Goal: Information Seeking & Learning: Learn about a topic

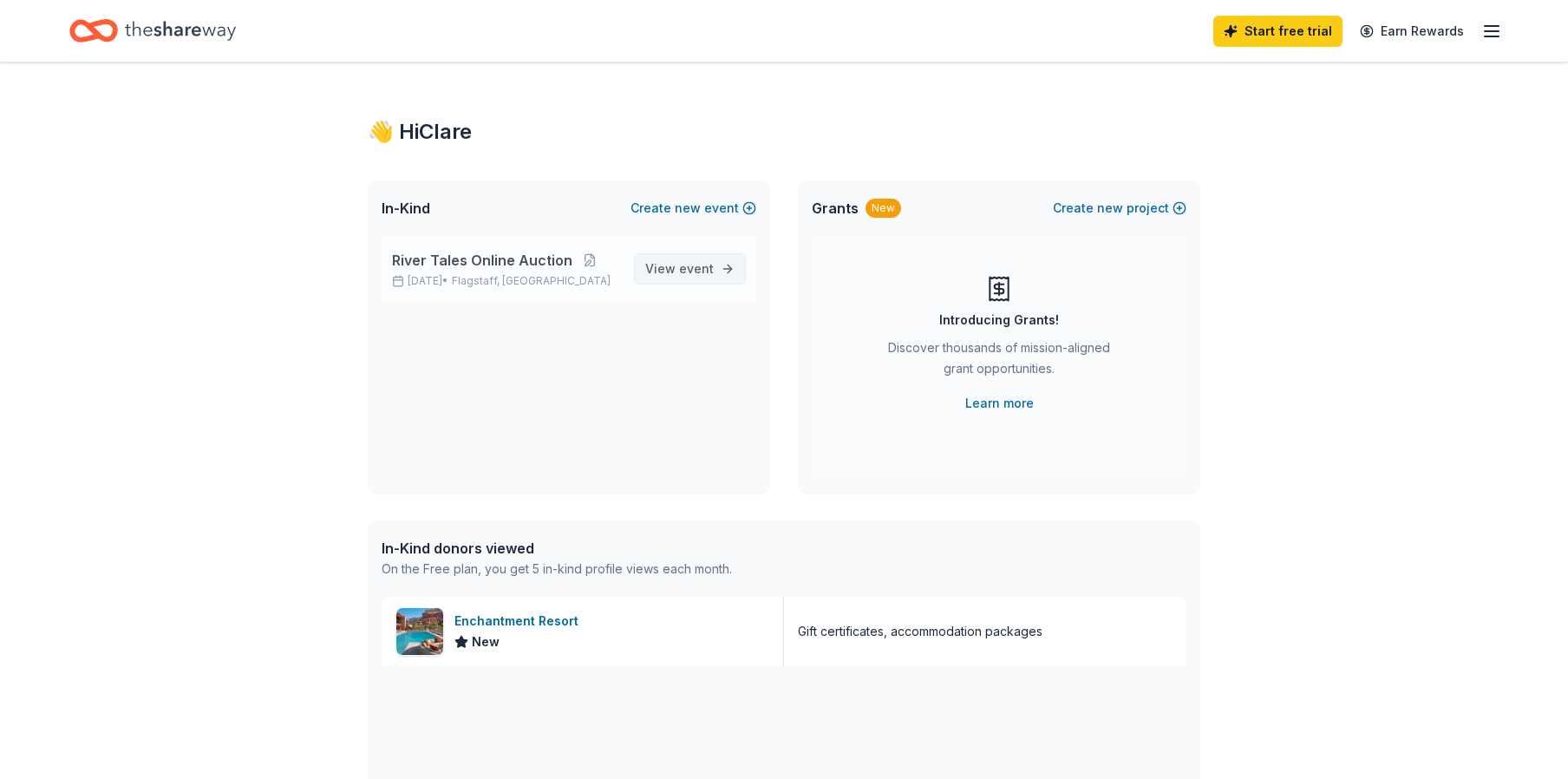
click at [689, 265] on span "event" at bounding box center [696, 269] width 34 height 15
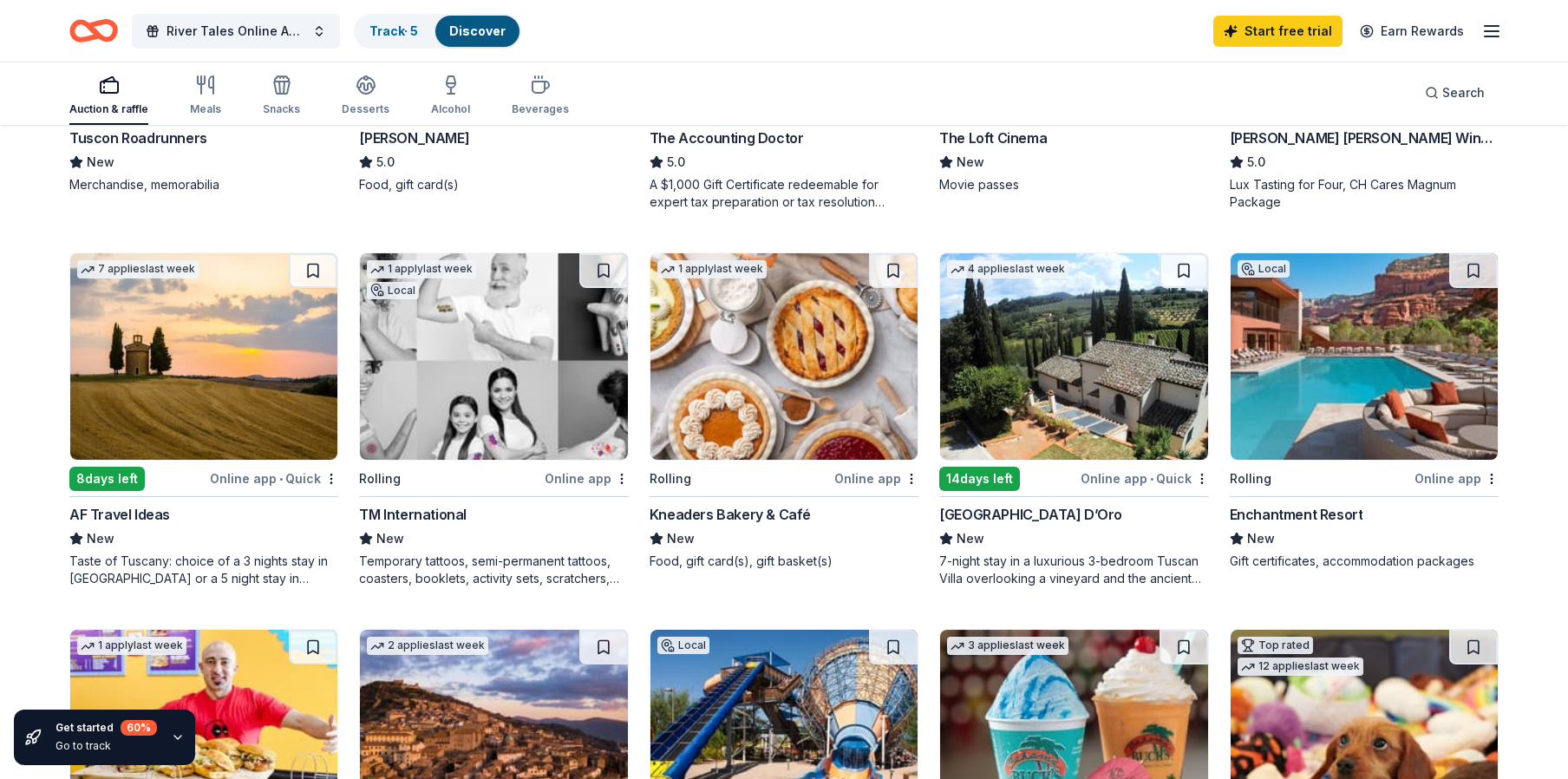
scroll to position [433, 0]
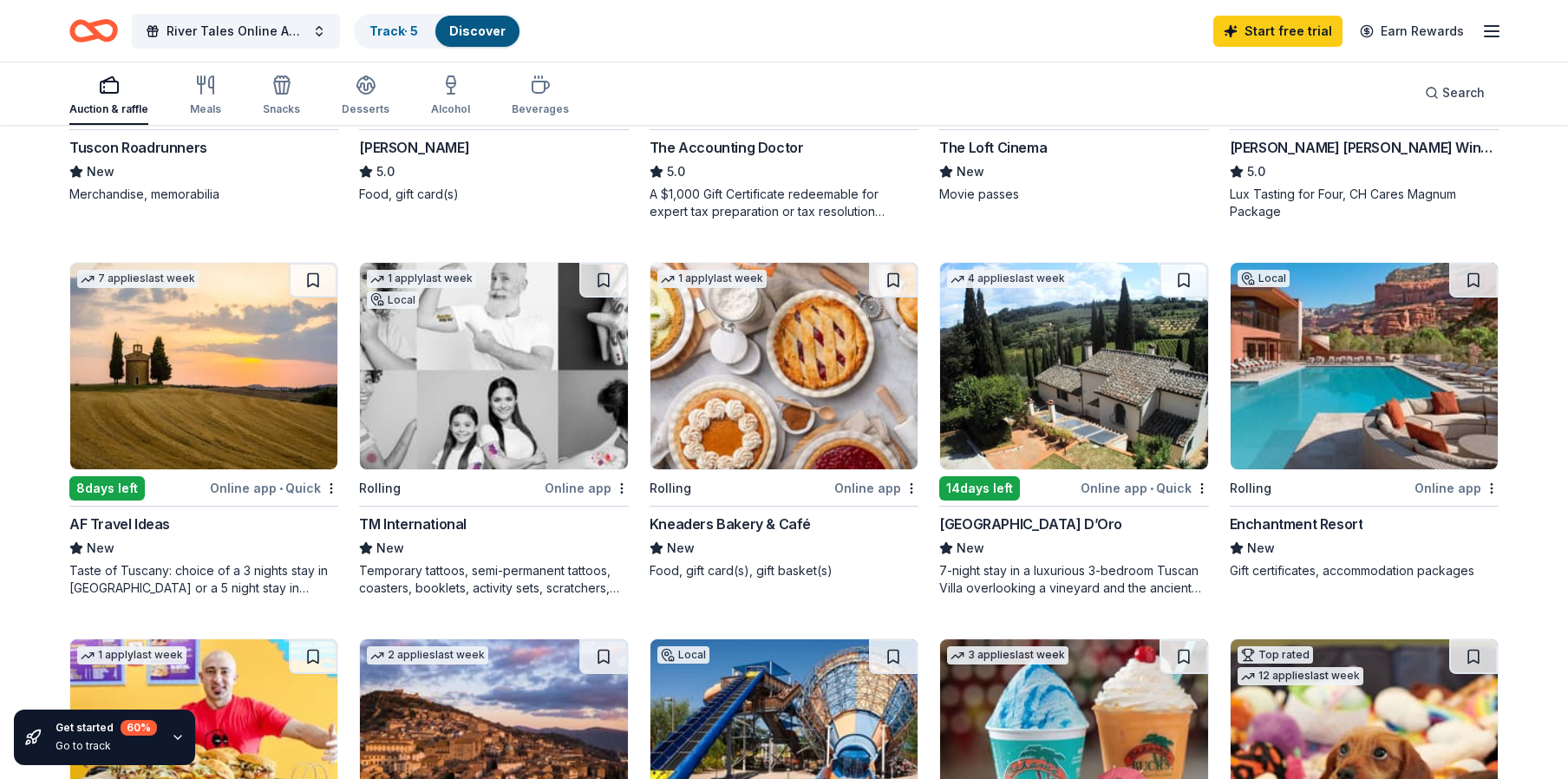
click at [1315, 416] on img at bounding box center [1364, 366] width 267 height 206
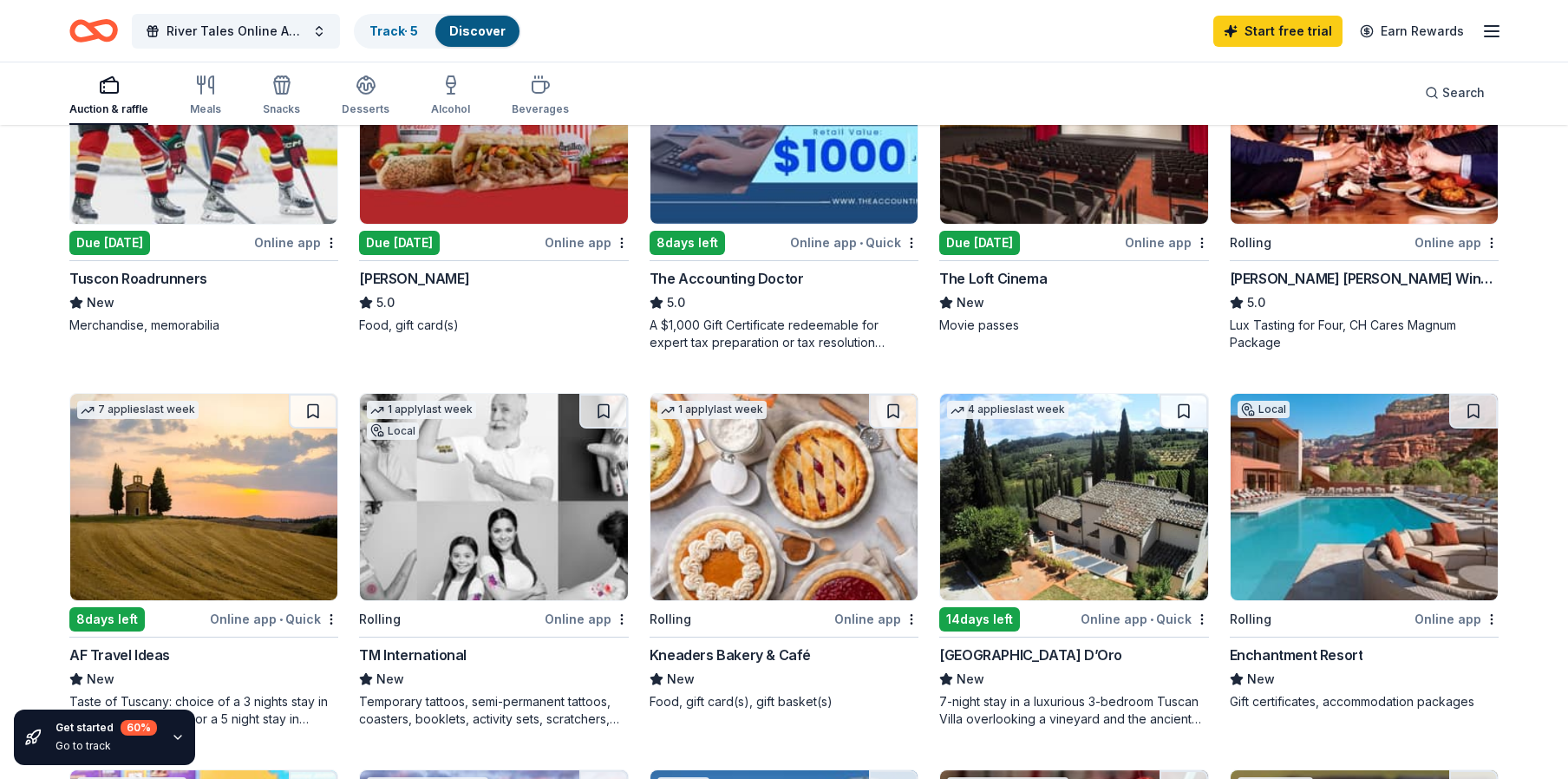
scroll to position [0, 0]
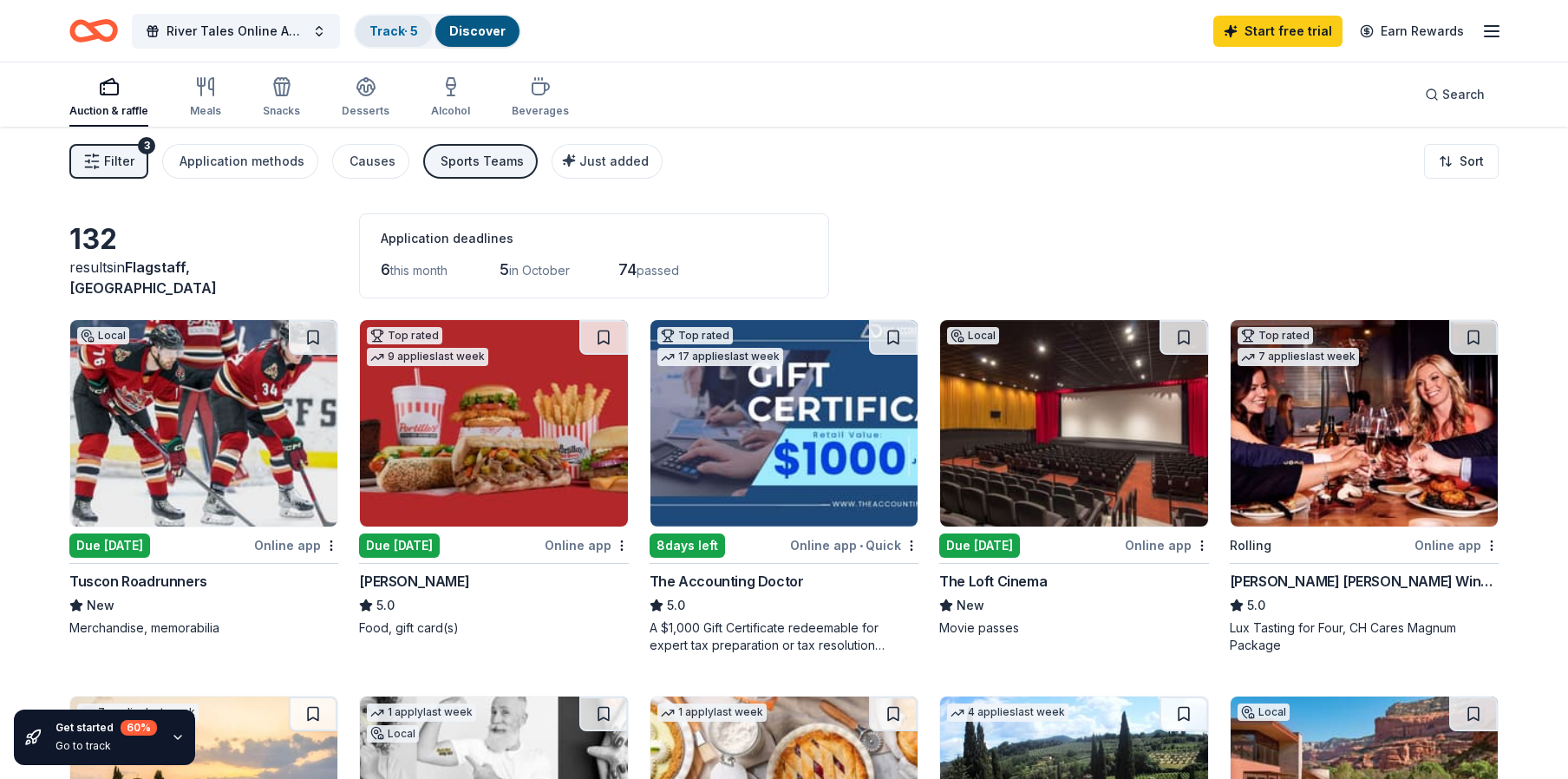
click at [400, 31] on link "Track · 5" at bounding box center [393, 31] width 48 height 15
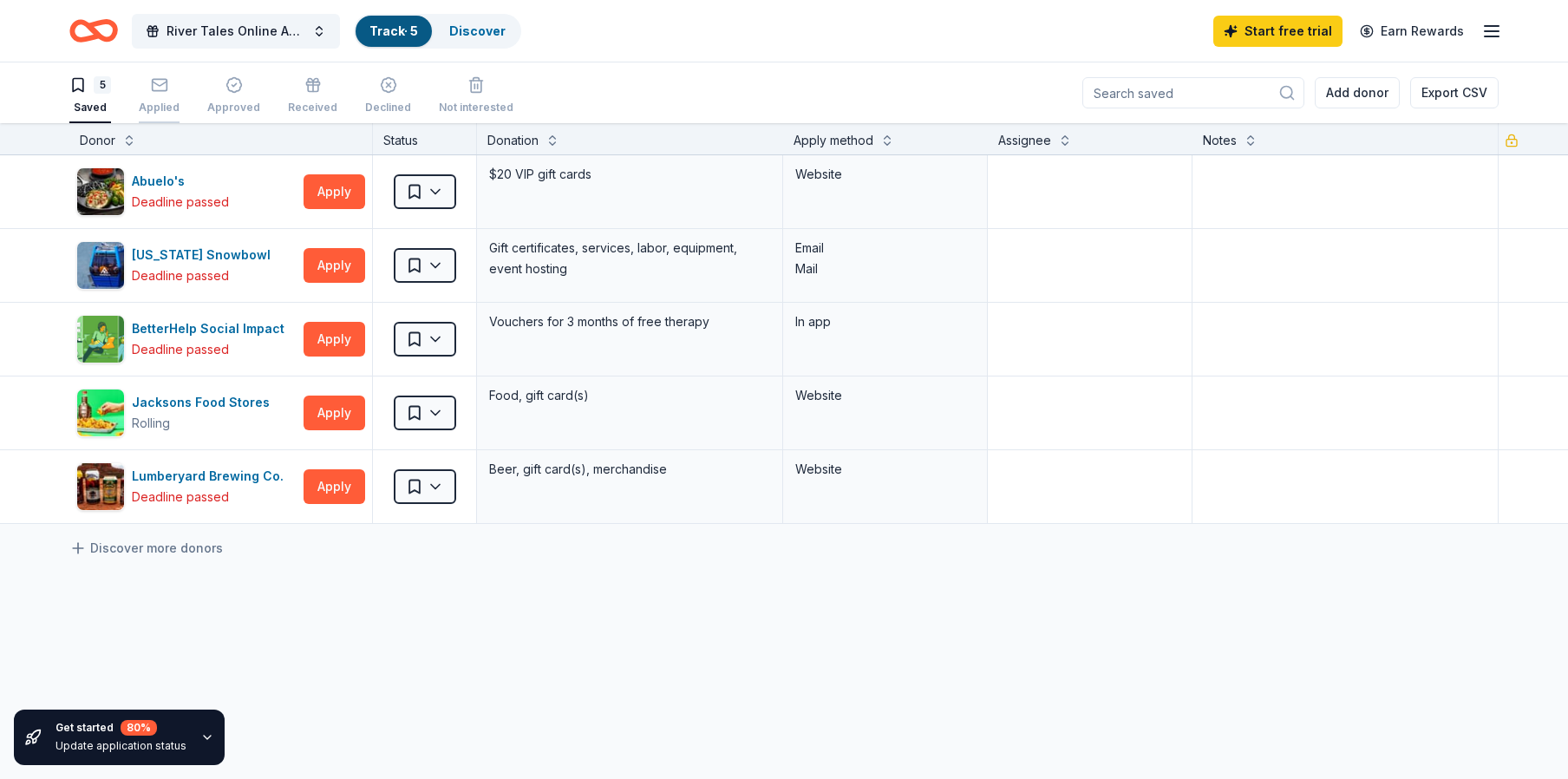
click at [148, 92] on div "button" at bounding box center [159, 85] width 41 height 18
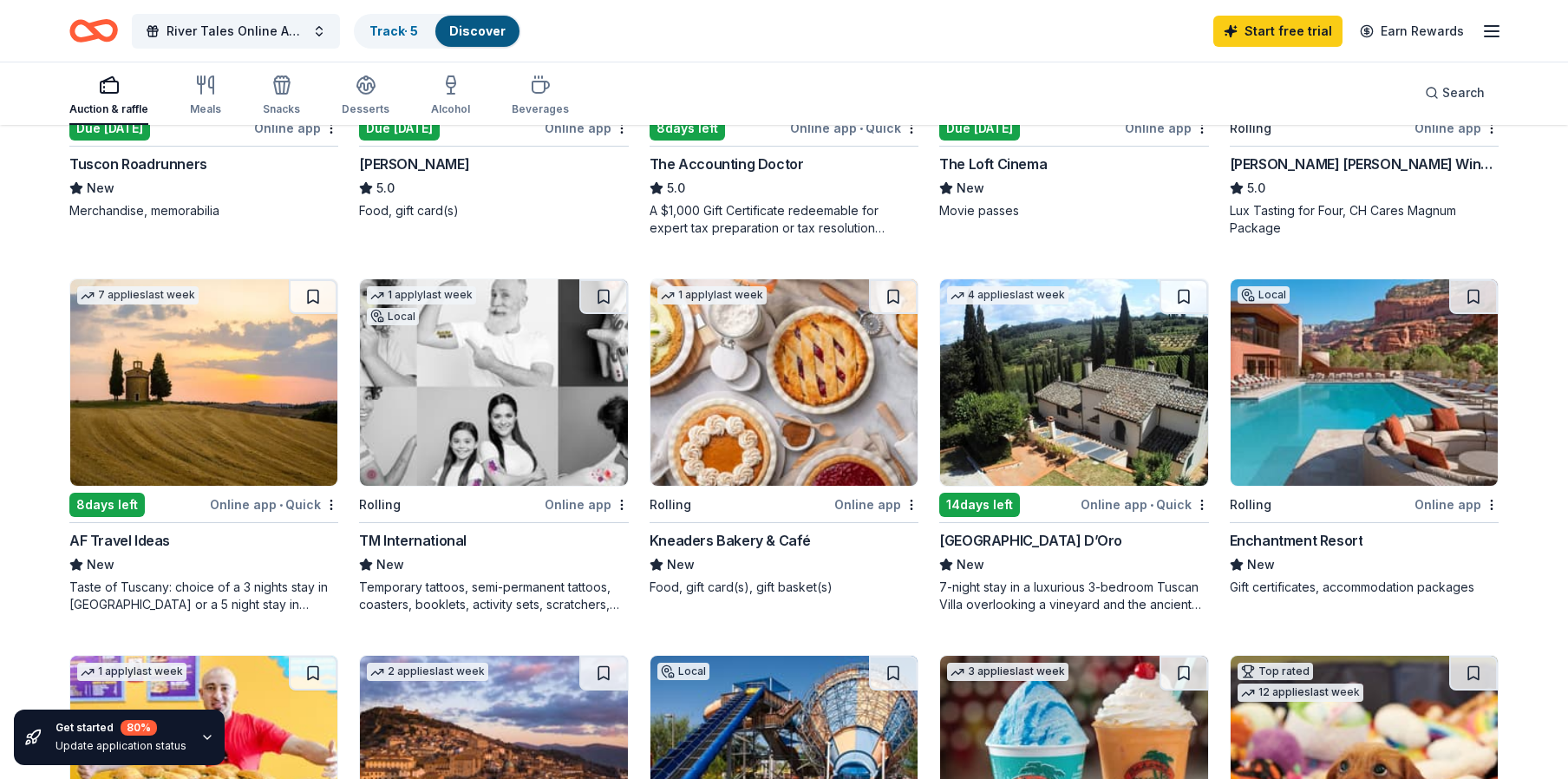
scroll to position [521, 0]
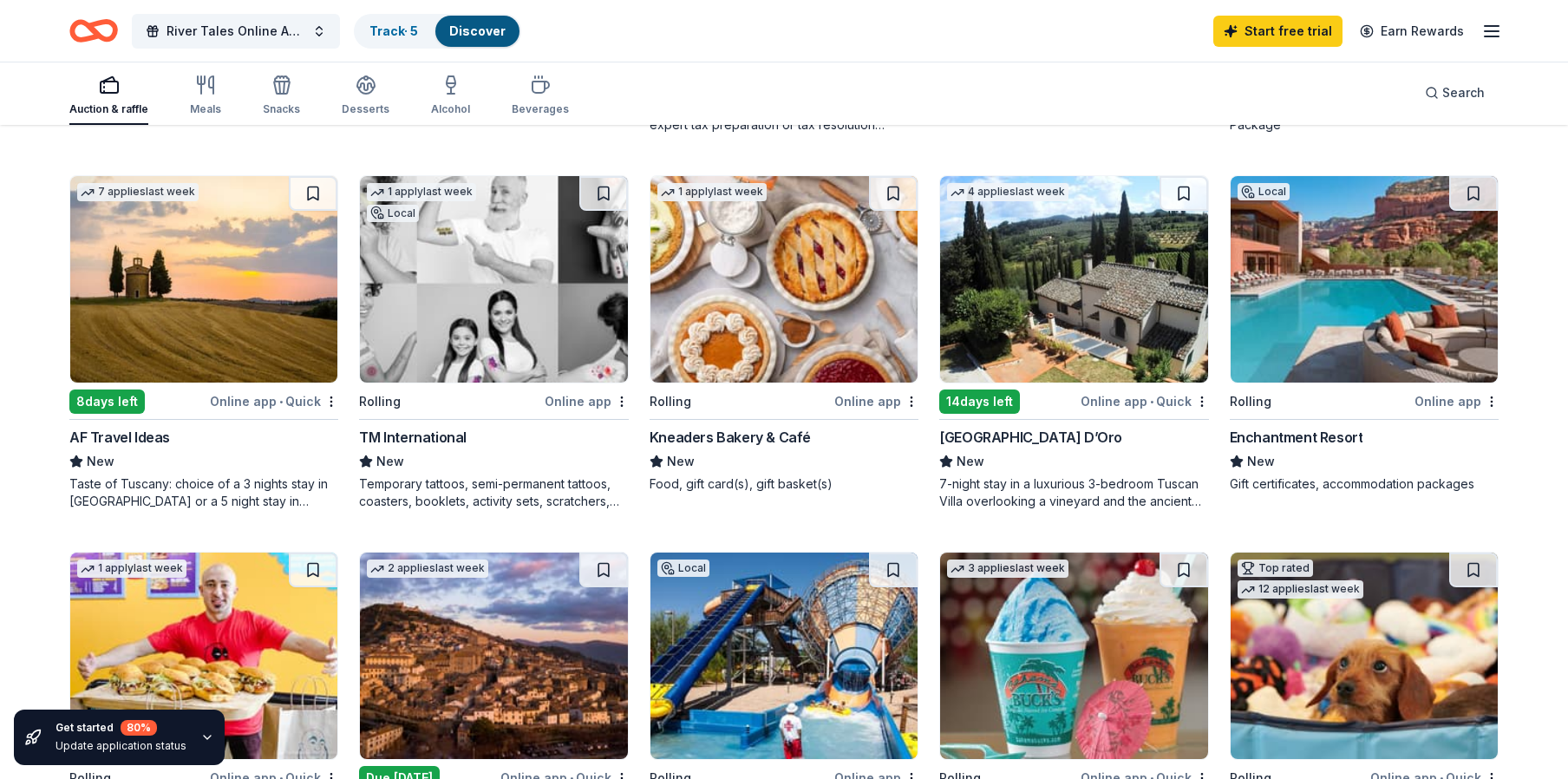
click at [219, 344] on img at bounding box center [204, 279] width 267 height 206
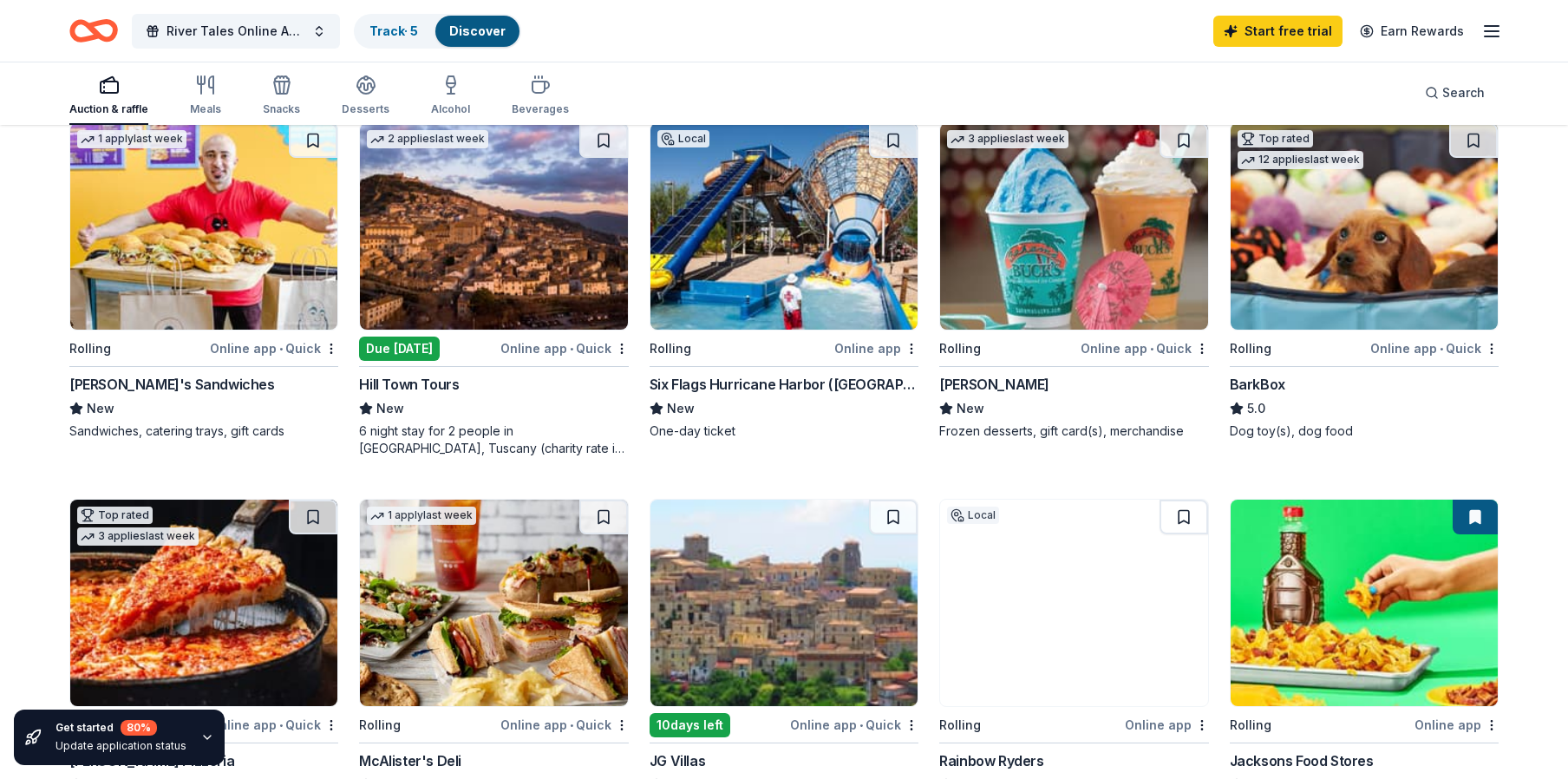
scroll to position [780, 0]
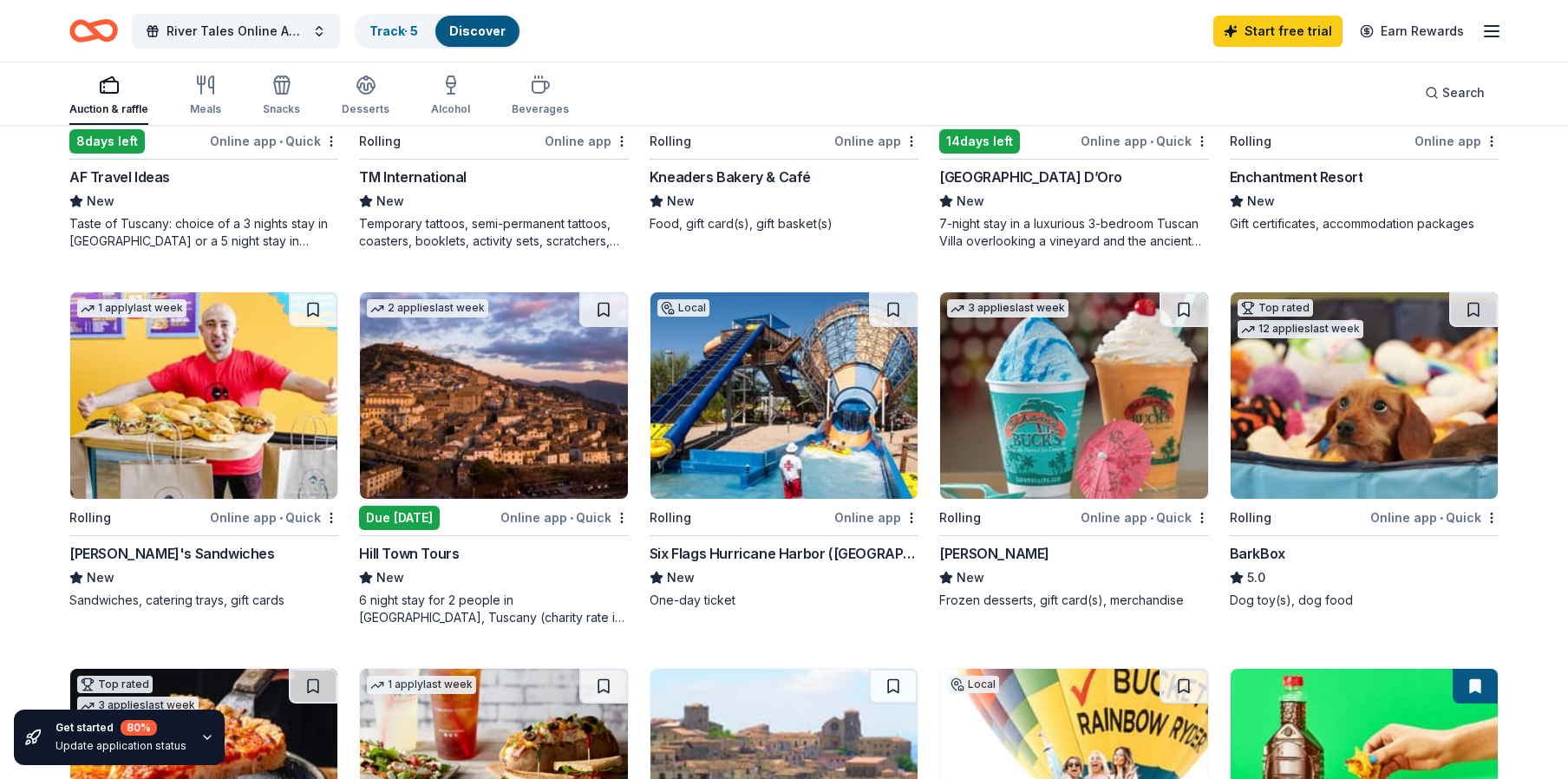
click at [770, 442] on img at bounding box center [784, 395] width 267 height 206
click at [1280, 33] on link "Start free trial" at bounding box center [1278, 32] width 129 height 32
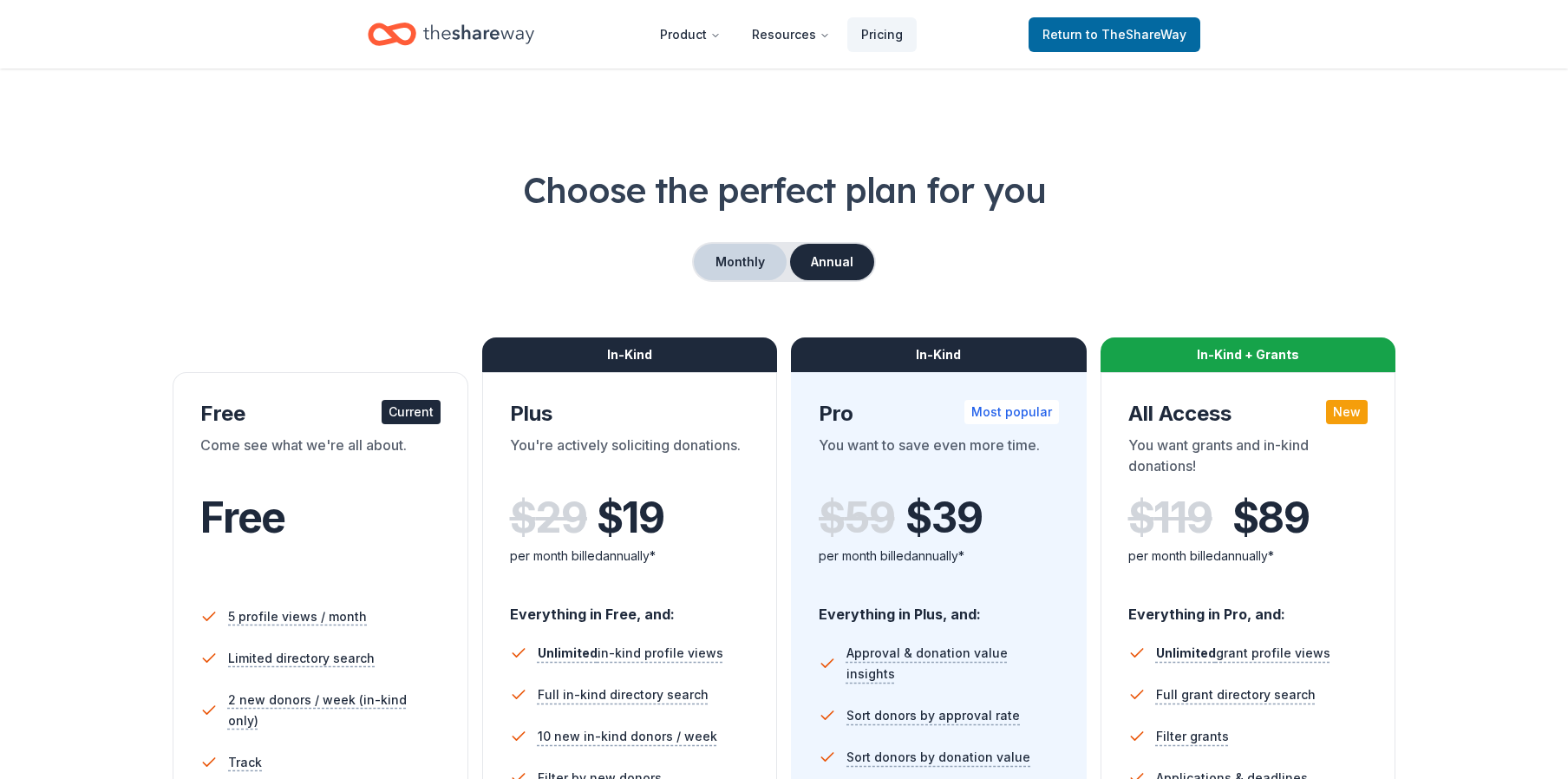
click at [742, 259] on button "Monthly" at bounding box center [740, 261] width 93 height 36
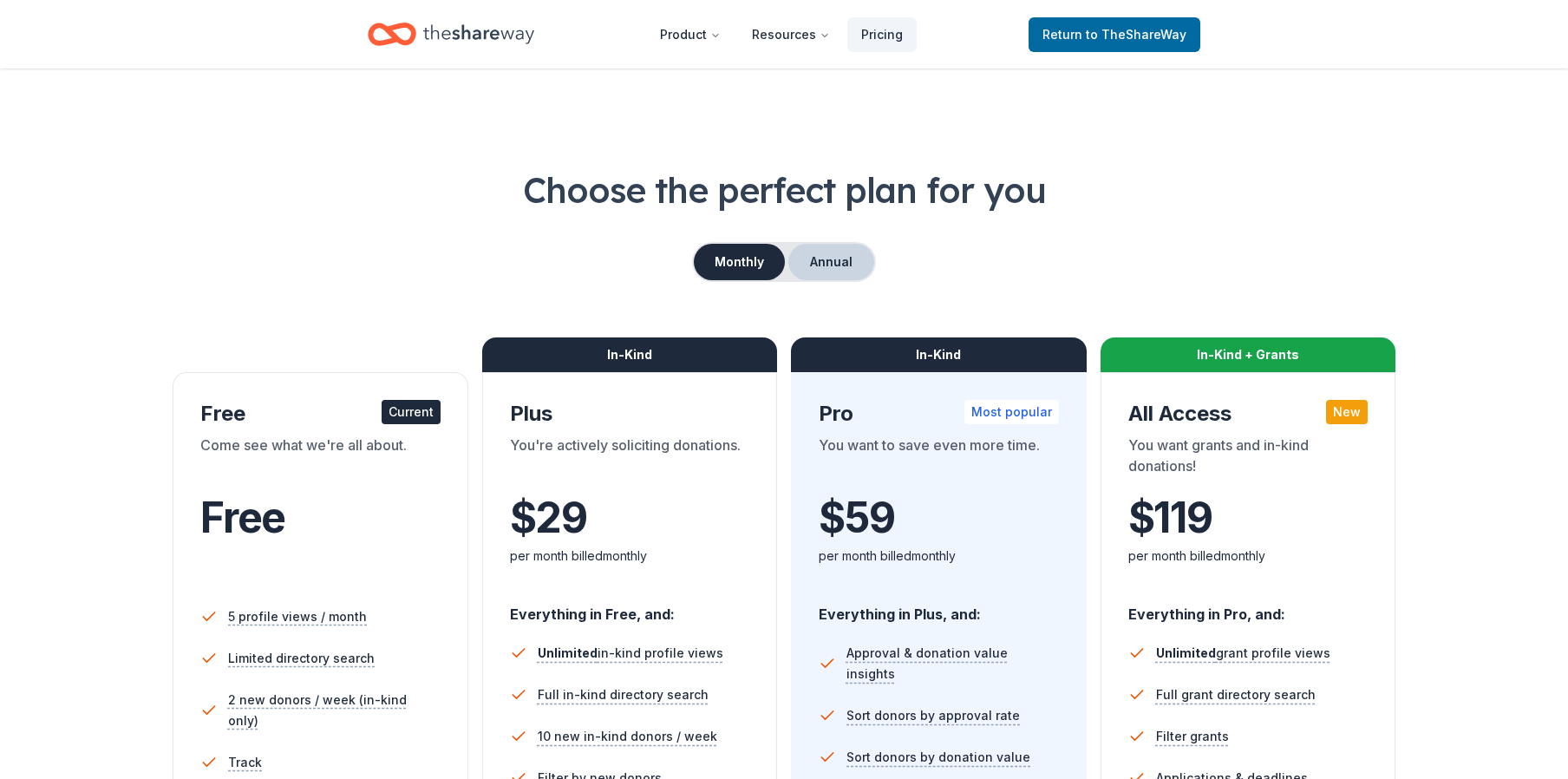
click at [846, 258] on button "Annual" at bounding box center [831, 261] width 86 height 36
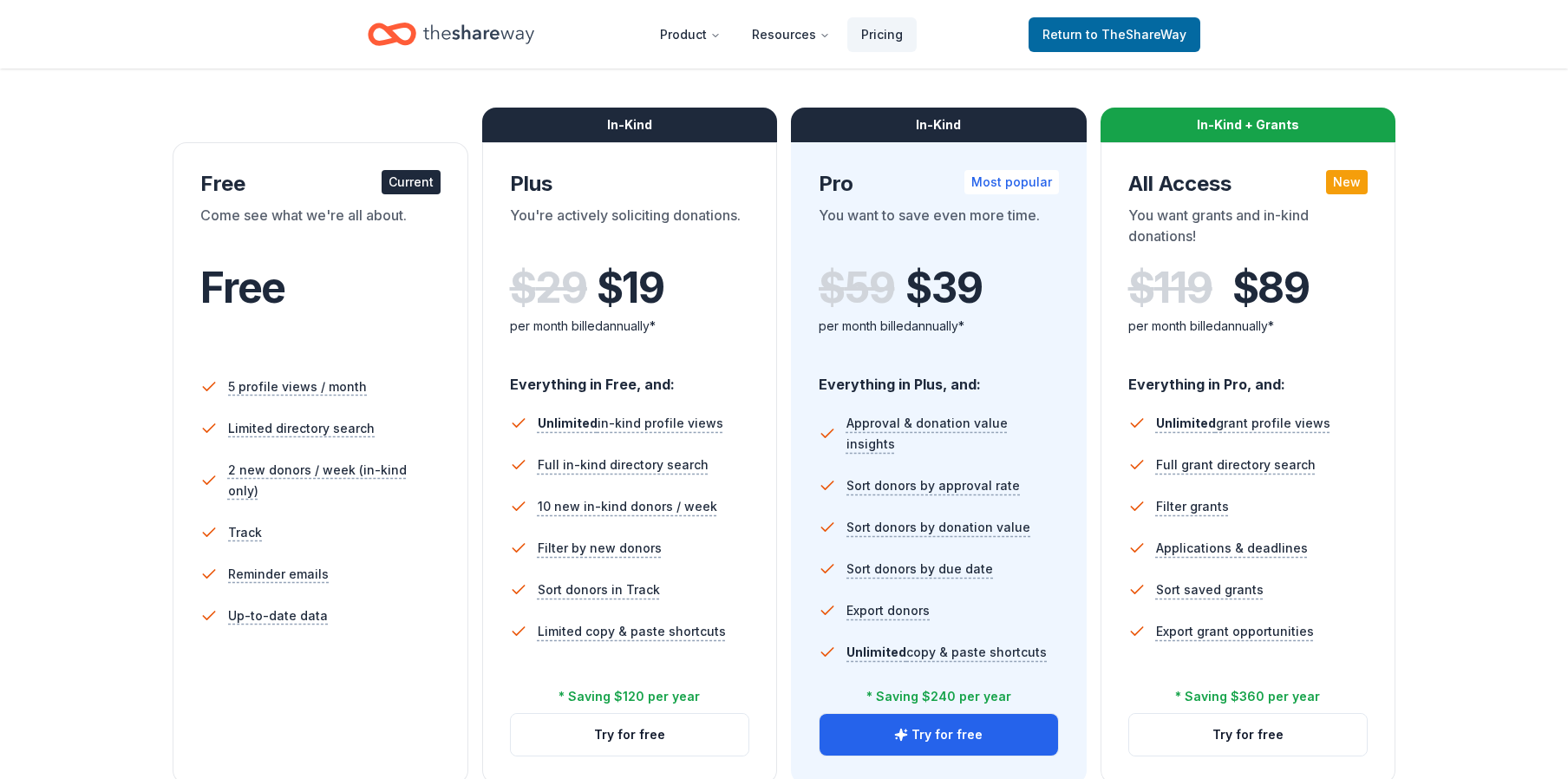
scroll to position [260, 0]
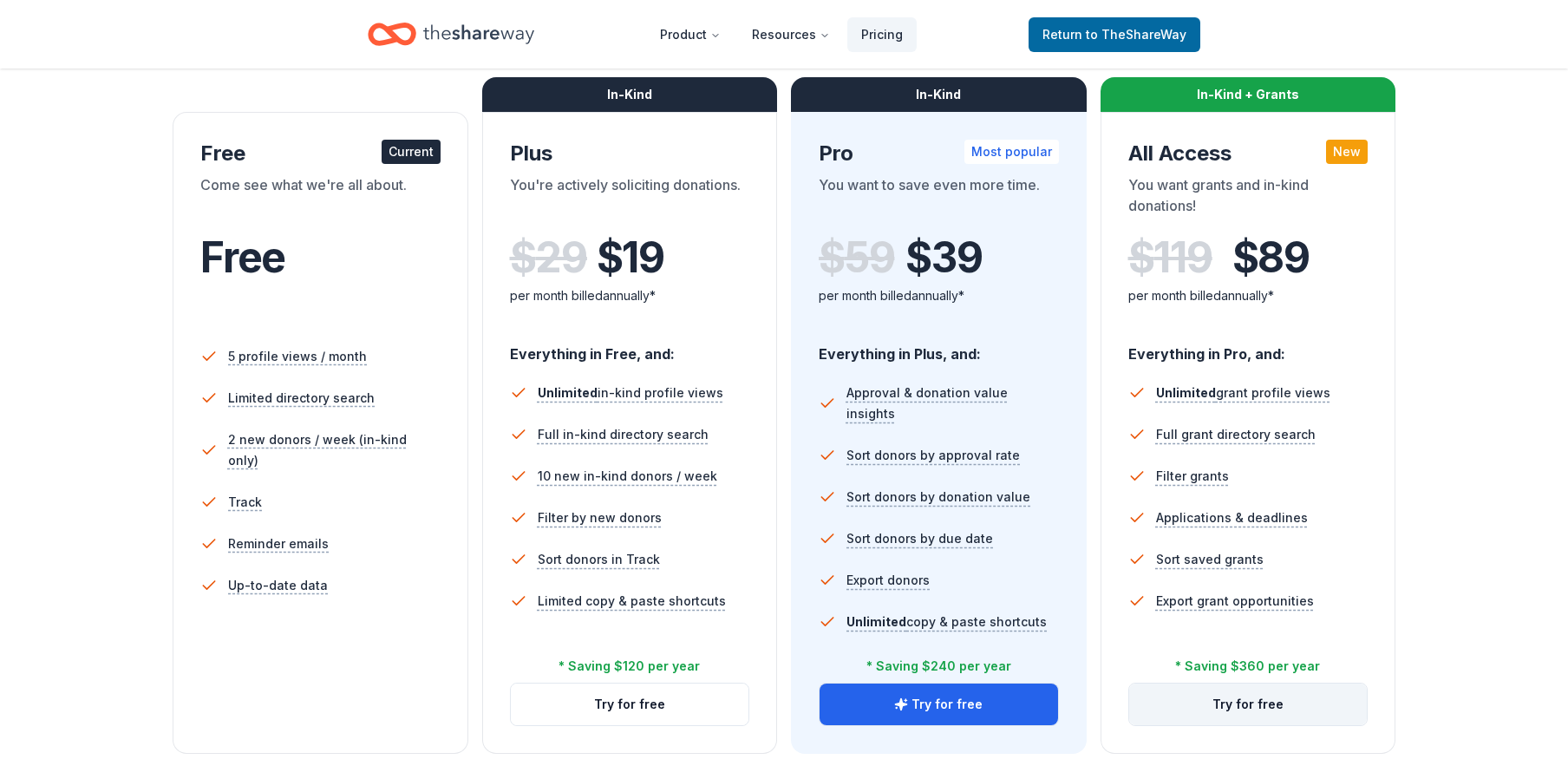
click at [1221, 706] on button "Try for free" at bounding box center [1248, 704] width 239 height 42
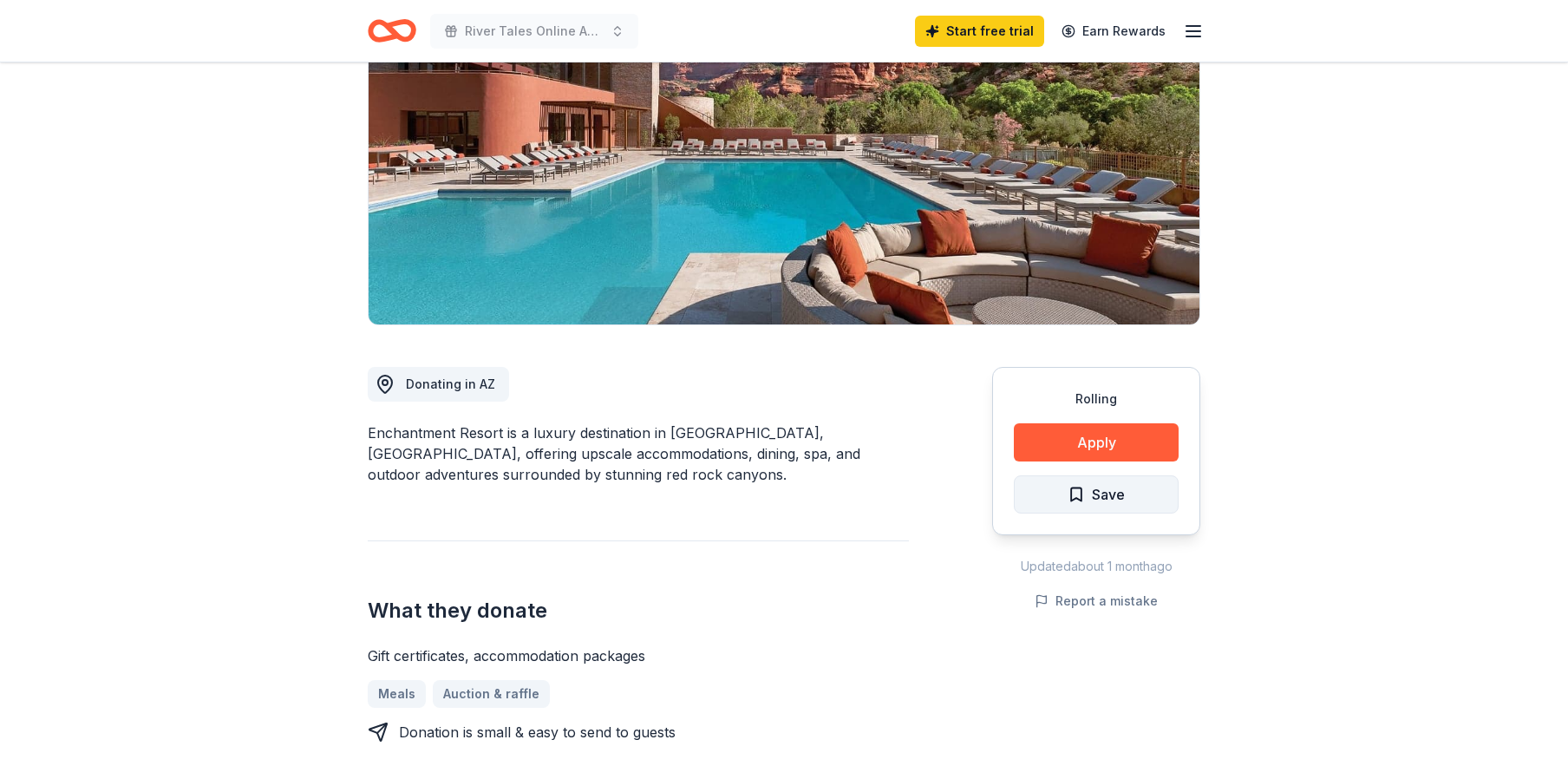
scroll to position [260, 0]
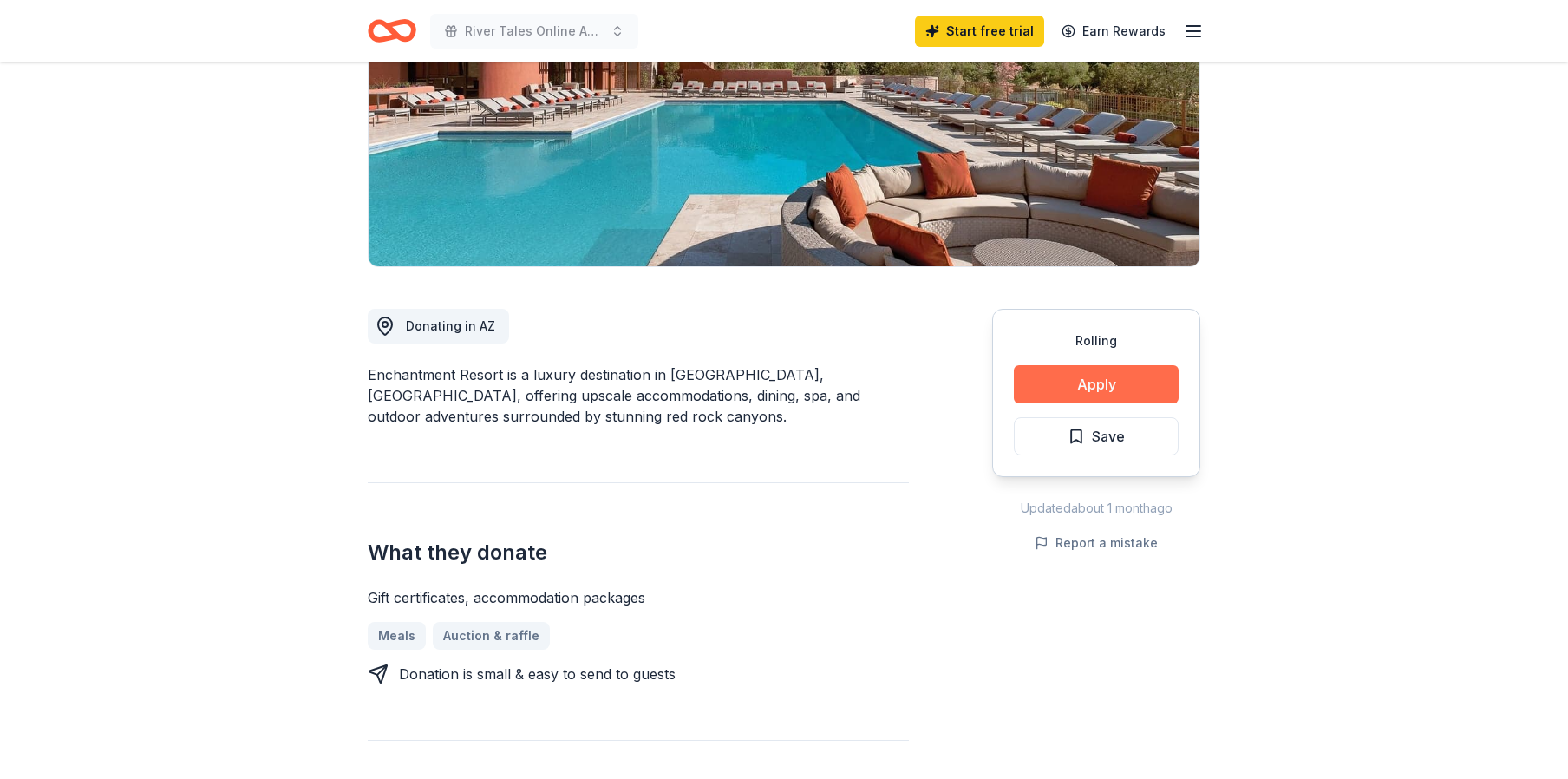
click at [1074, 376] on button "Apply" at bounding box center [1096, 384] width 165 height 38
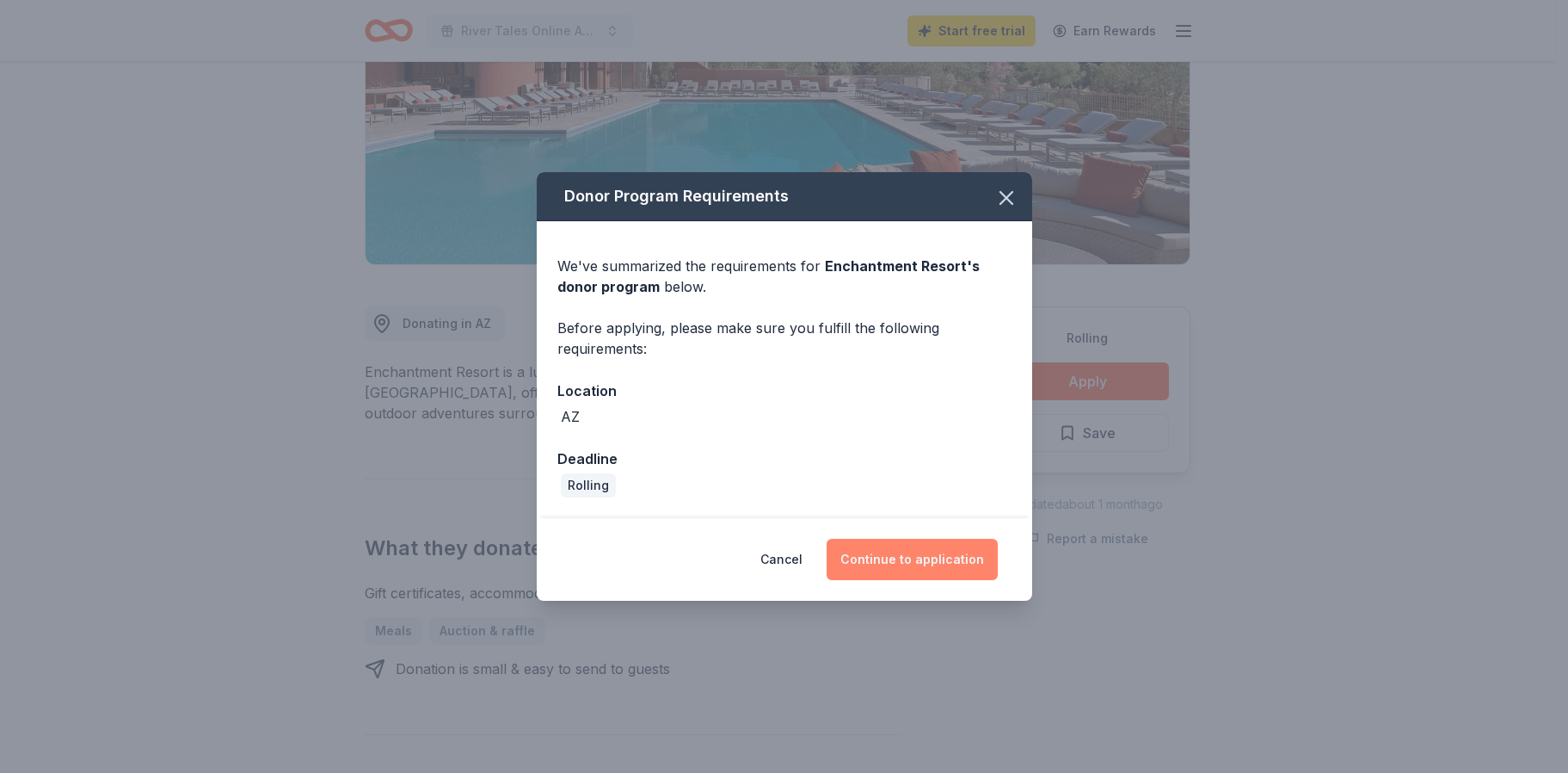
click at [905, 553] on button "Continue to application" at bounding box center [912, 559] width 172 height 42
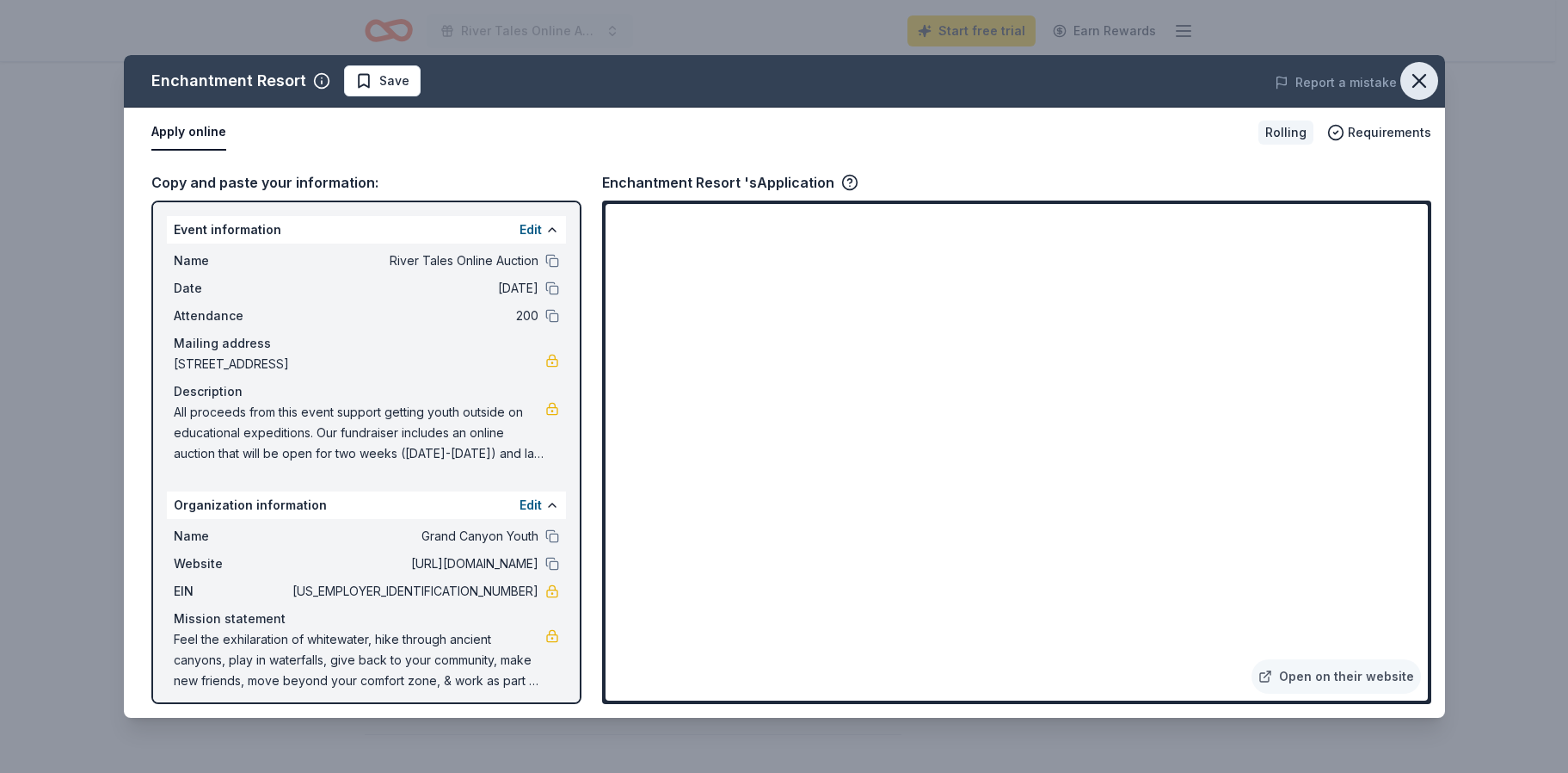
click at [1425, 75] on icon "button" at bounding box center [1420, 80] width 12 height 12
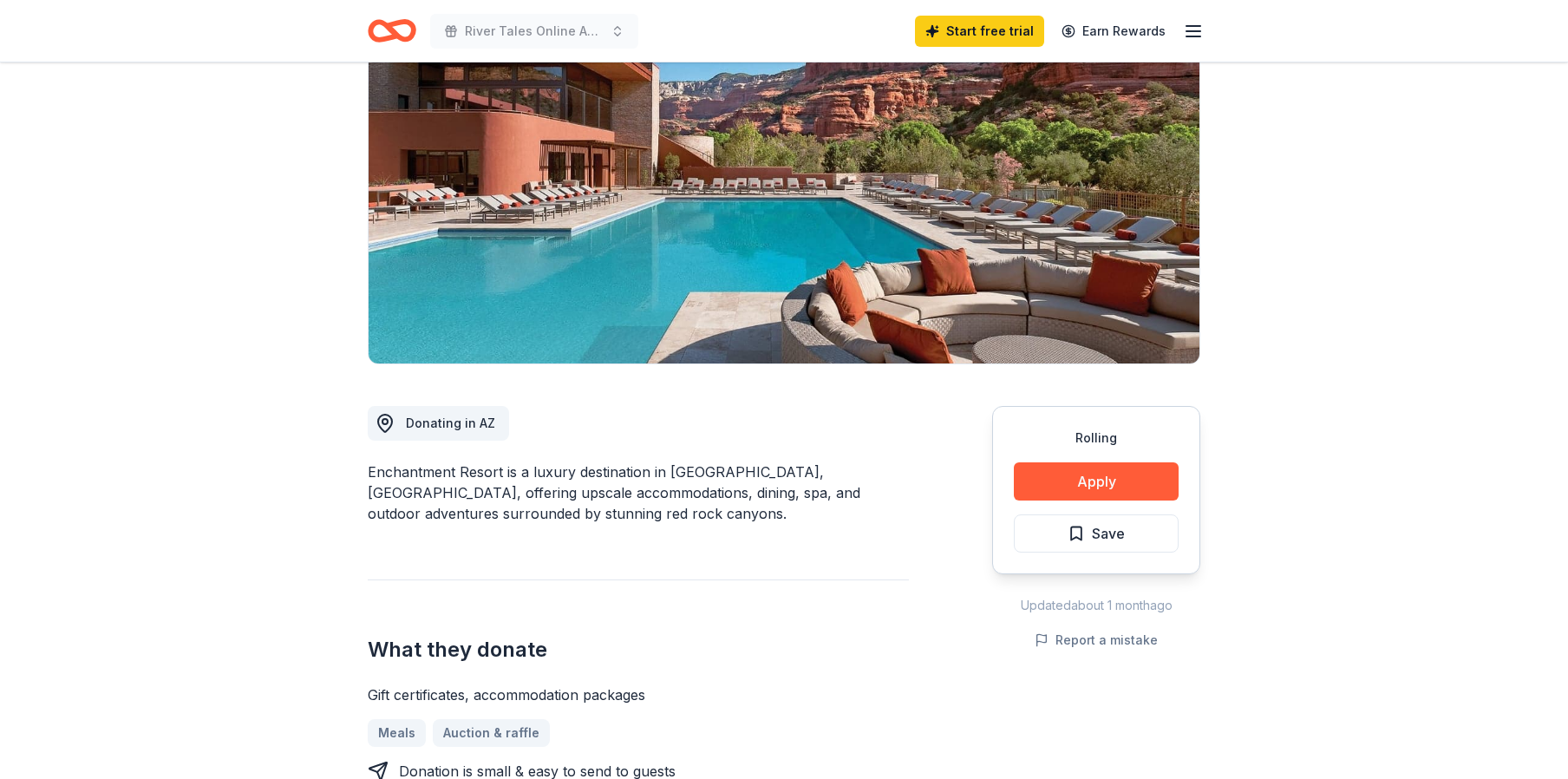
scroll to position [0, 0]
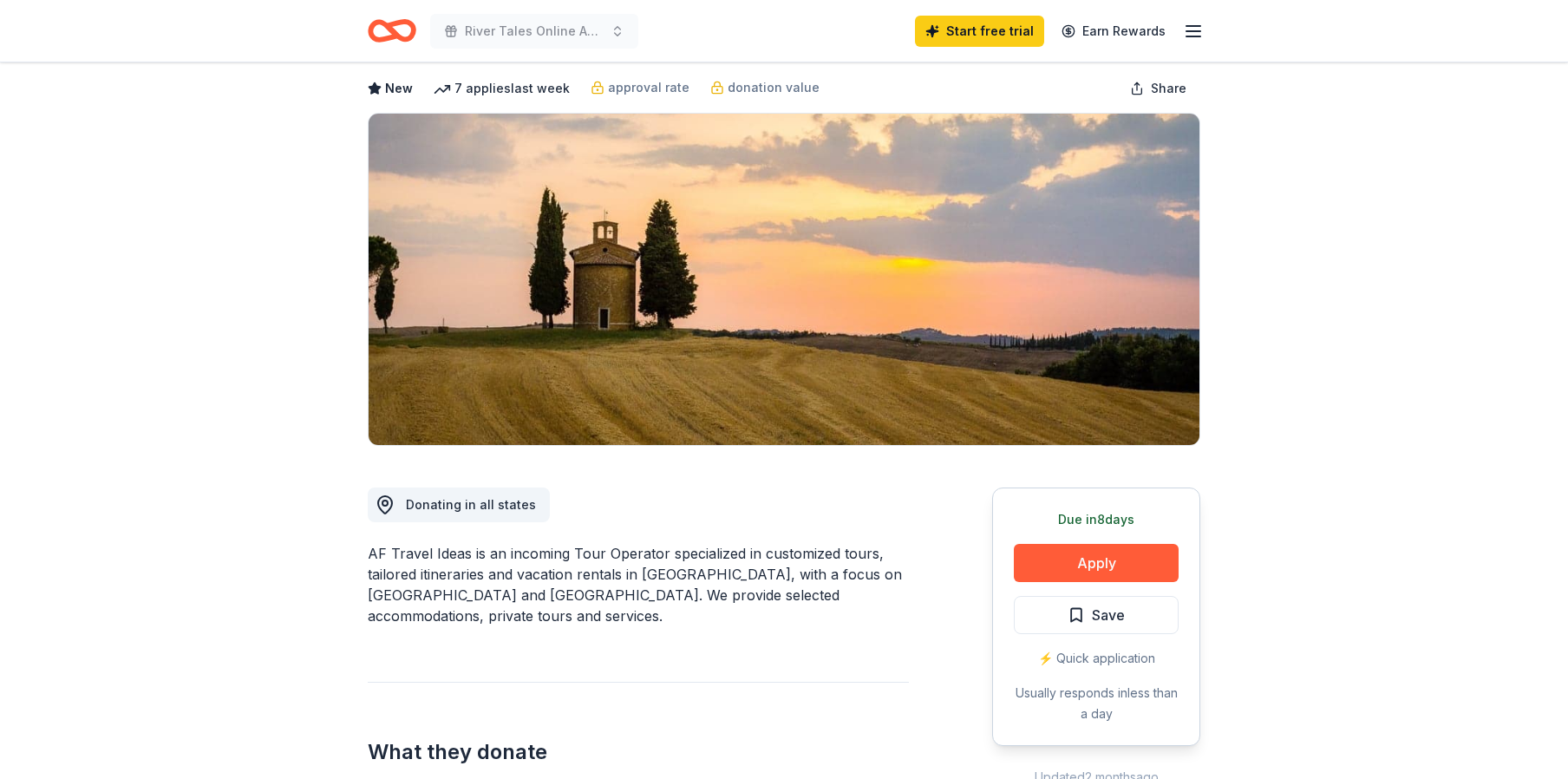
scroll to position [174, 0]
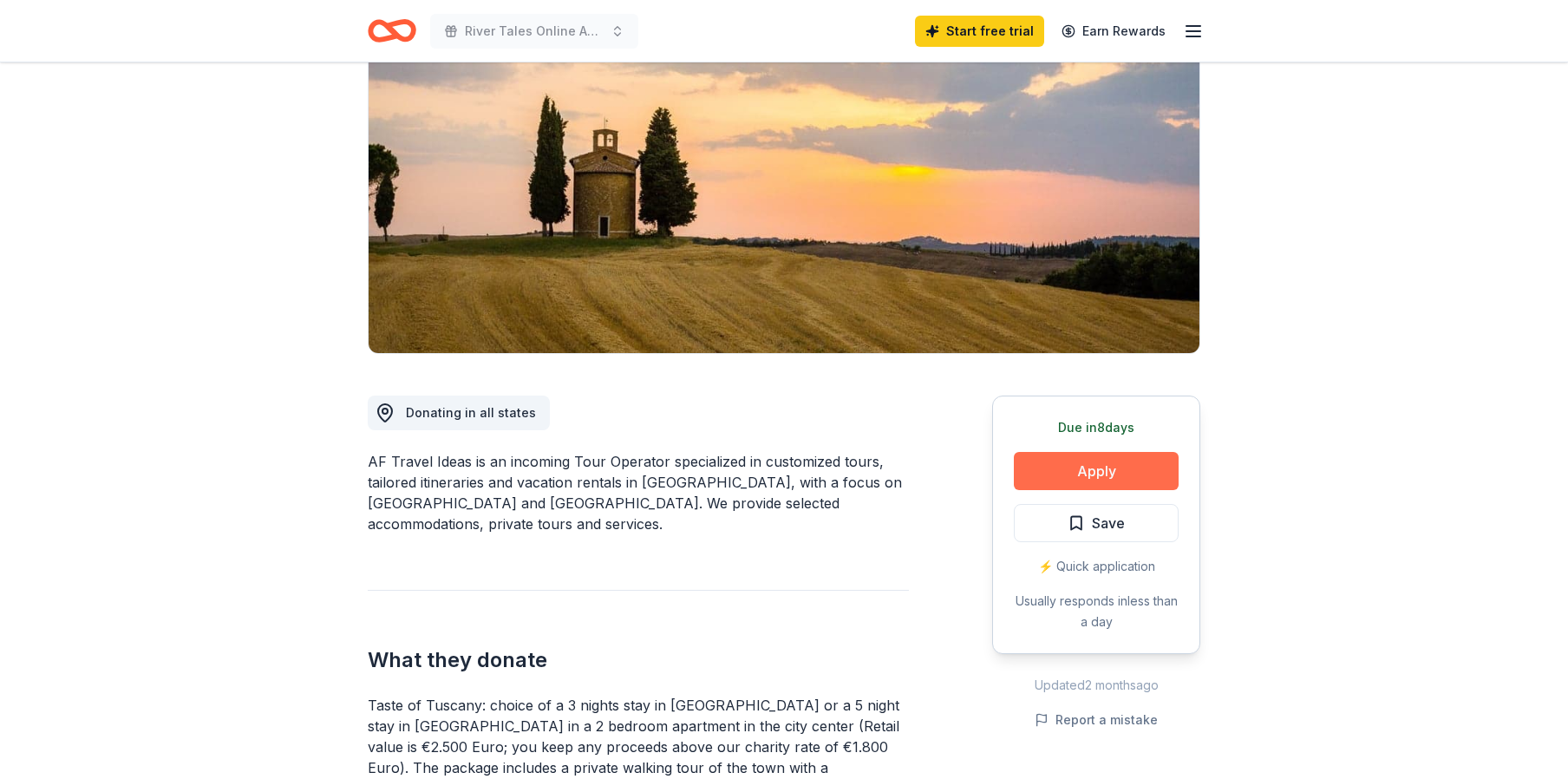
click at [1079, 465] on button "Apply" at bounding box center [1096, 470] width 165 height 38
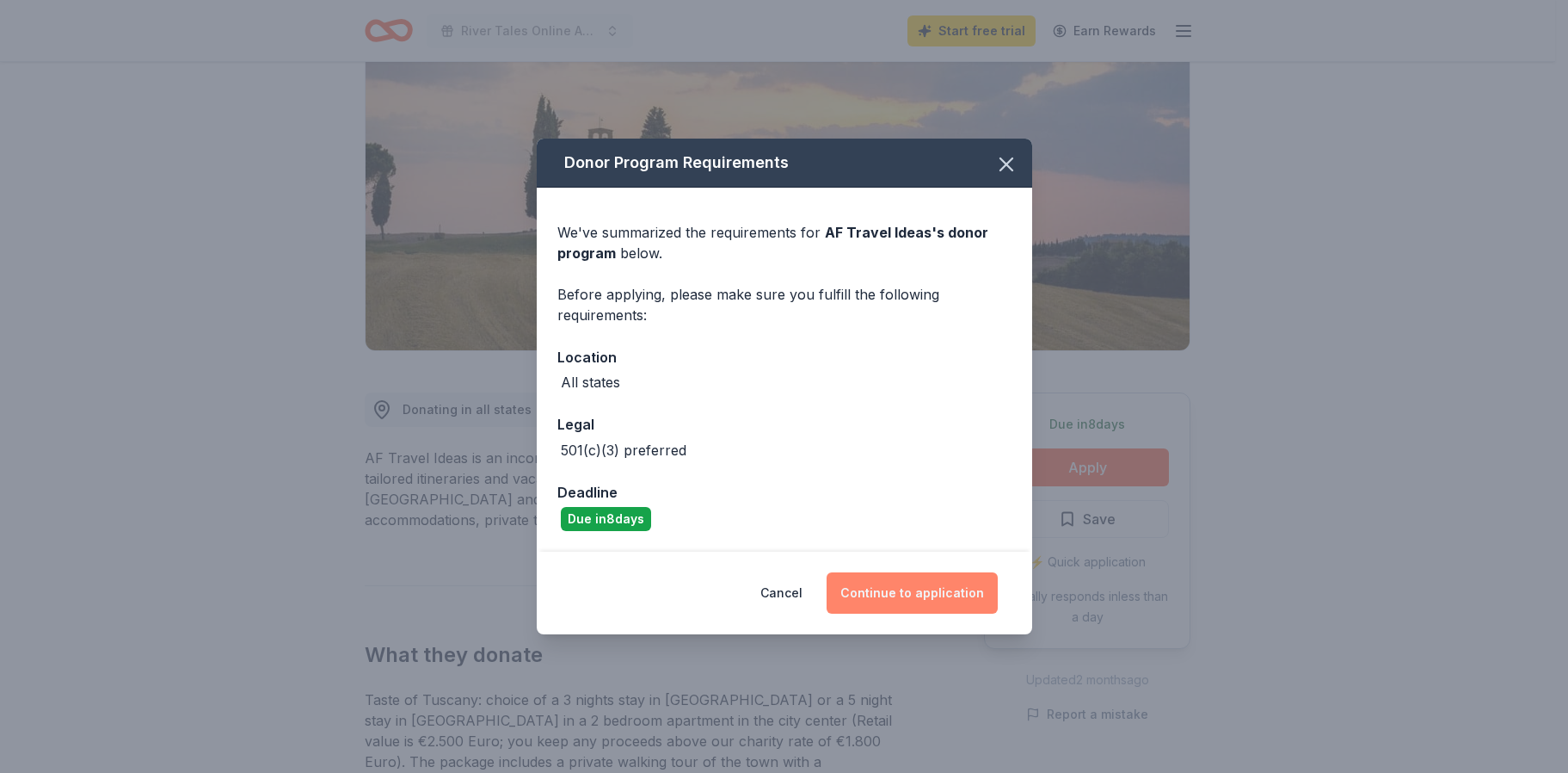
click at [919, 599] on button "Continue to application" at bounding box center [912, 592] width 172 height 42
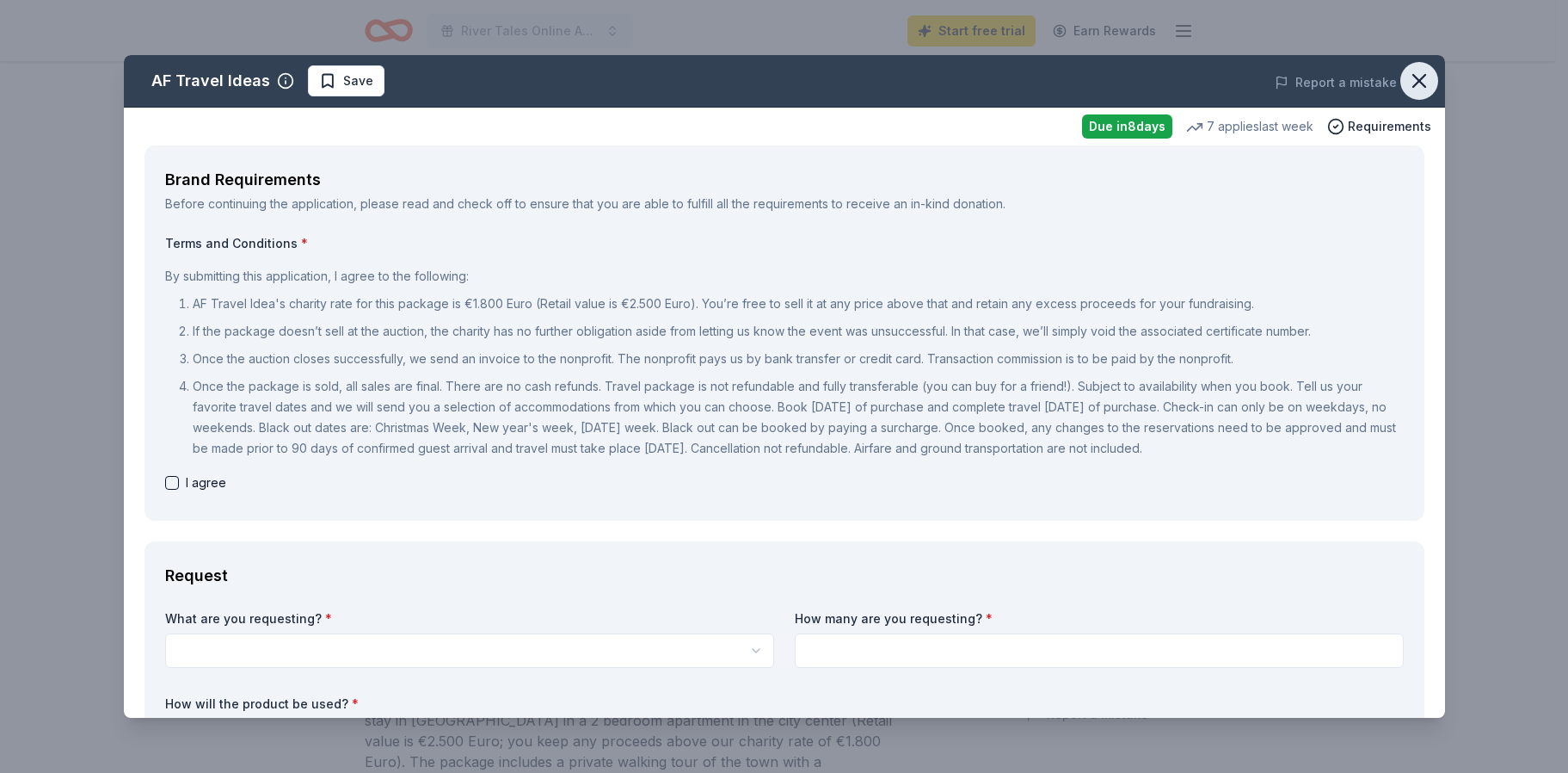
click at [1418, 86] on icon "button" at bounding box center [1420, 81] width 24 height 24
click at [1408, 80] on icon "button" at bounding box center [1420, 81] width 24 height 24
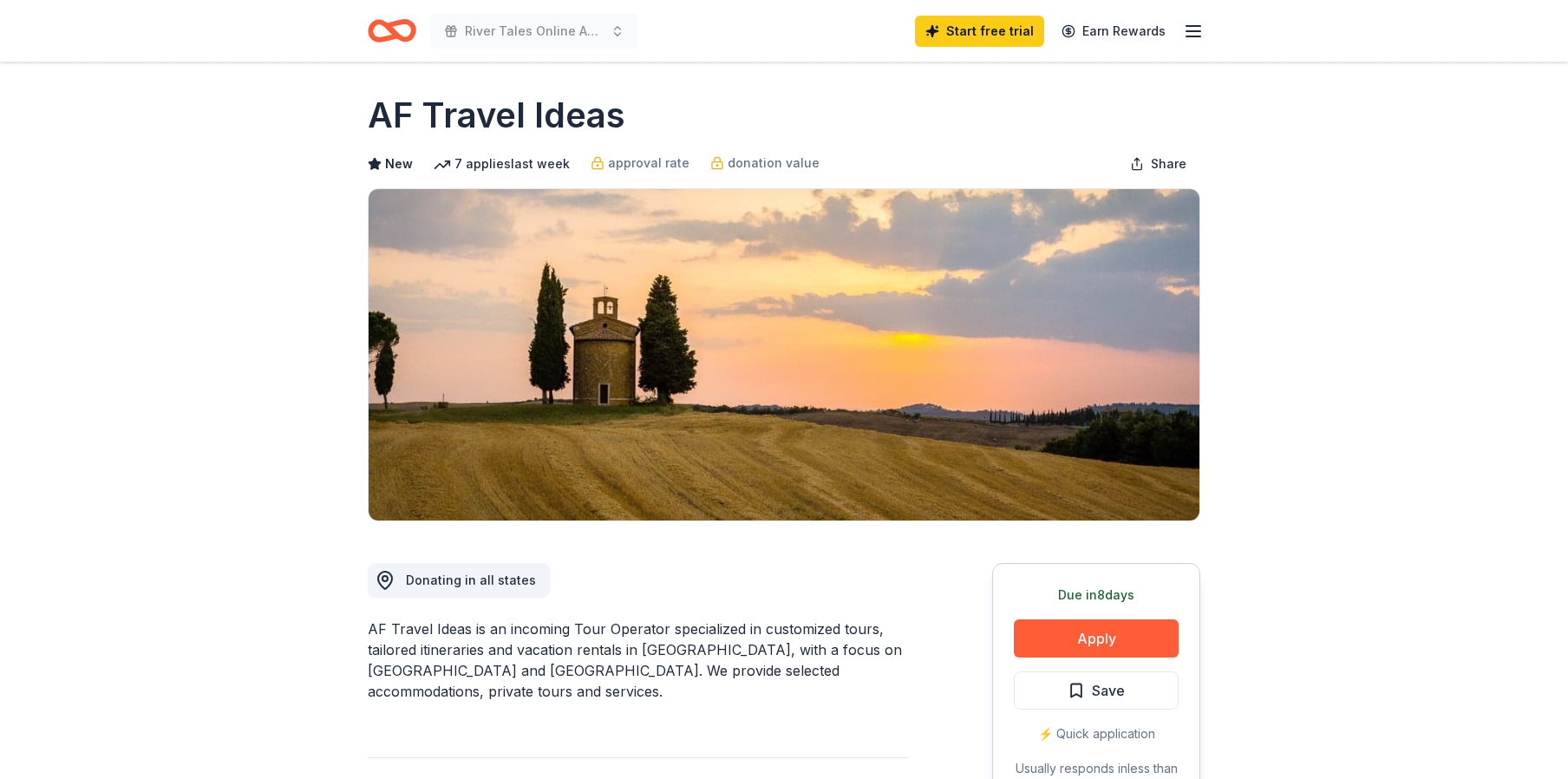
scroll to position [0, 0]
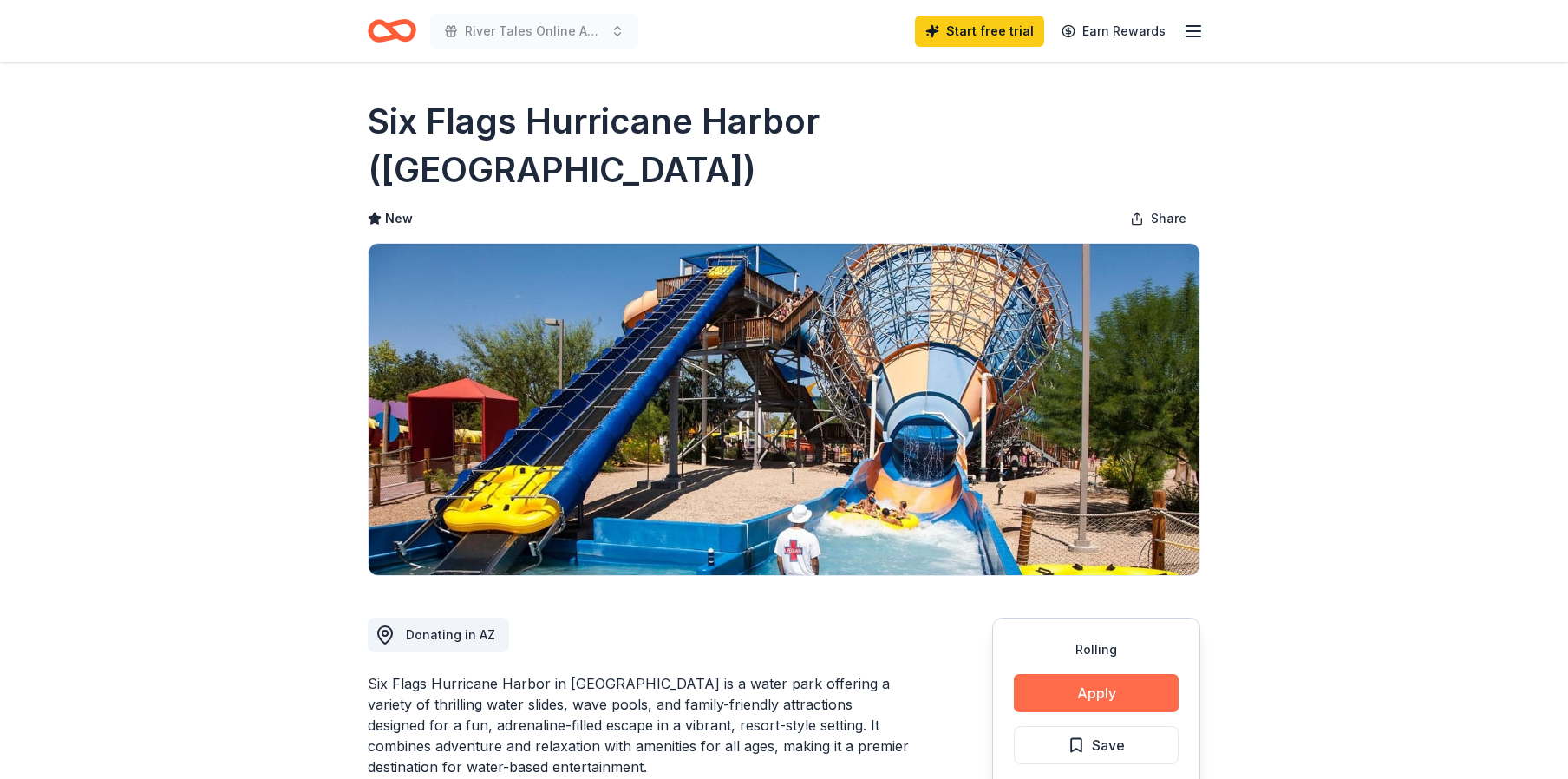
click at [1087, 674] on button "Apply" at bounding box center [1096, 693] width 165 height 38
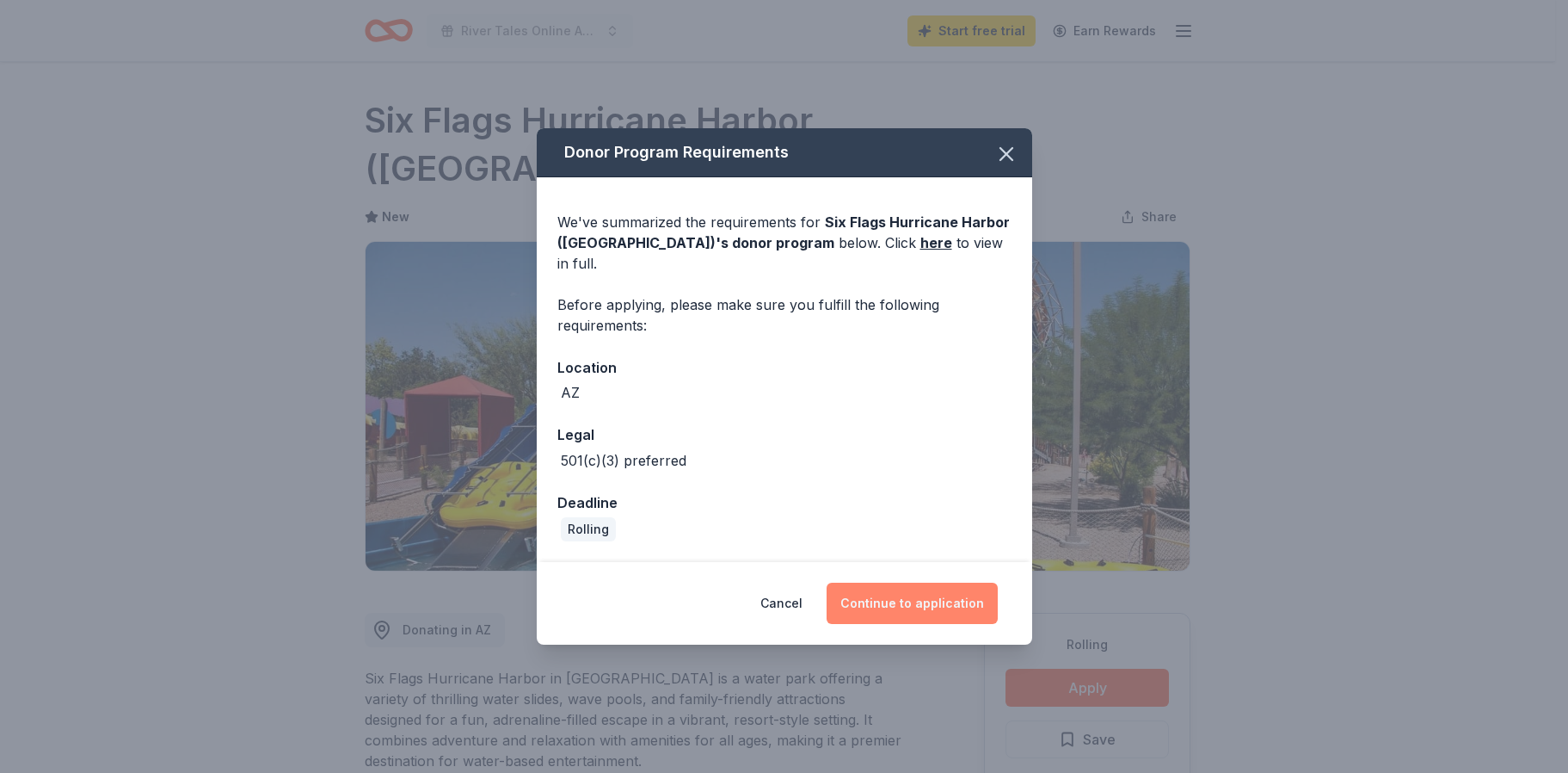
click at [960, 595] on button "Continue to application" at bounding box center [912, 602] width 172 height 42
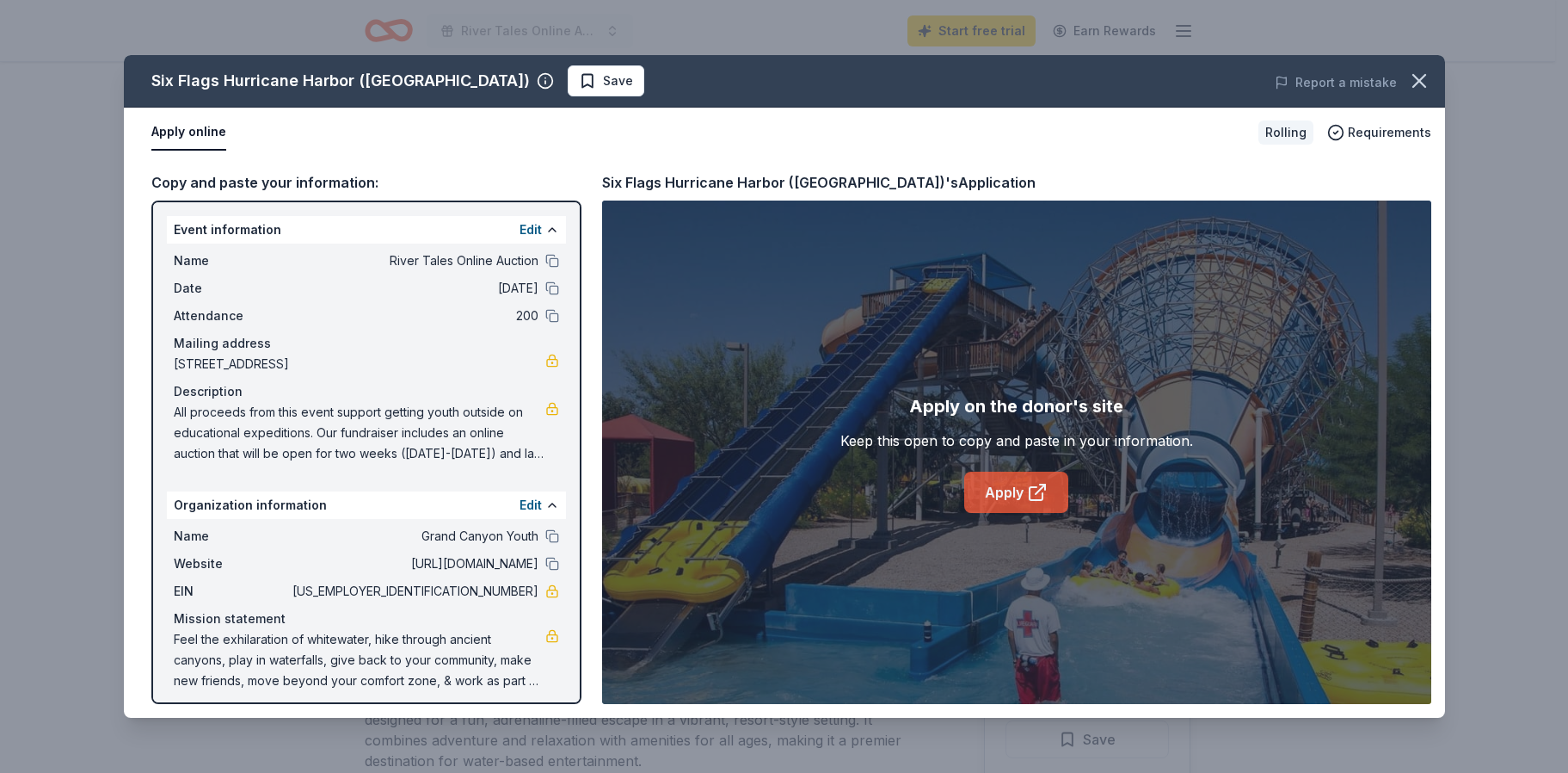
click at [1026, 486] on link "Apply" at bounding box center [1016, 492] width 104 height 42
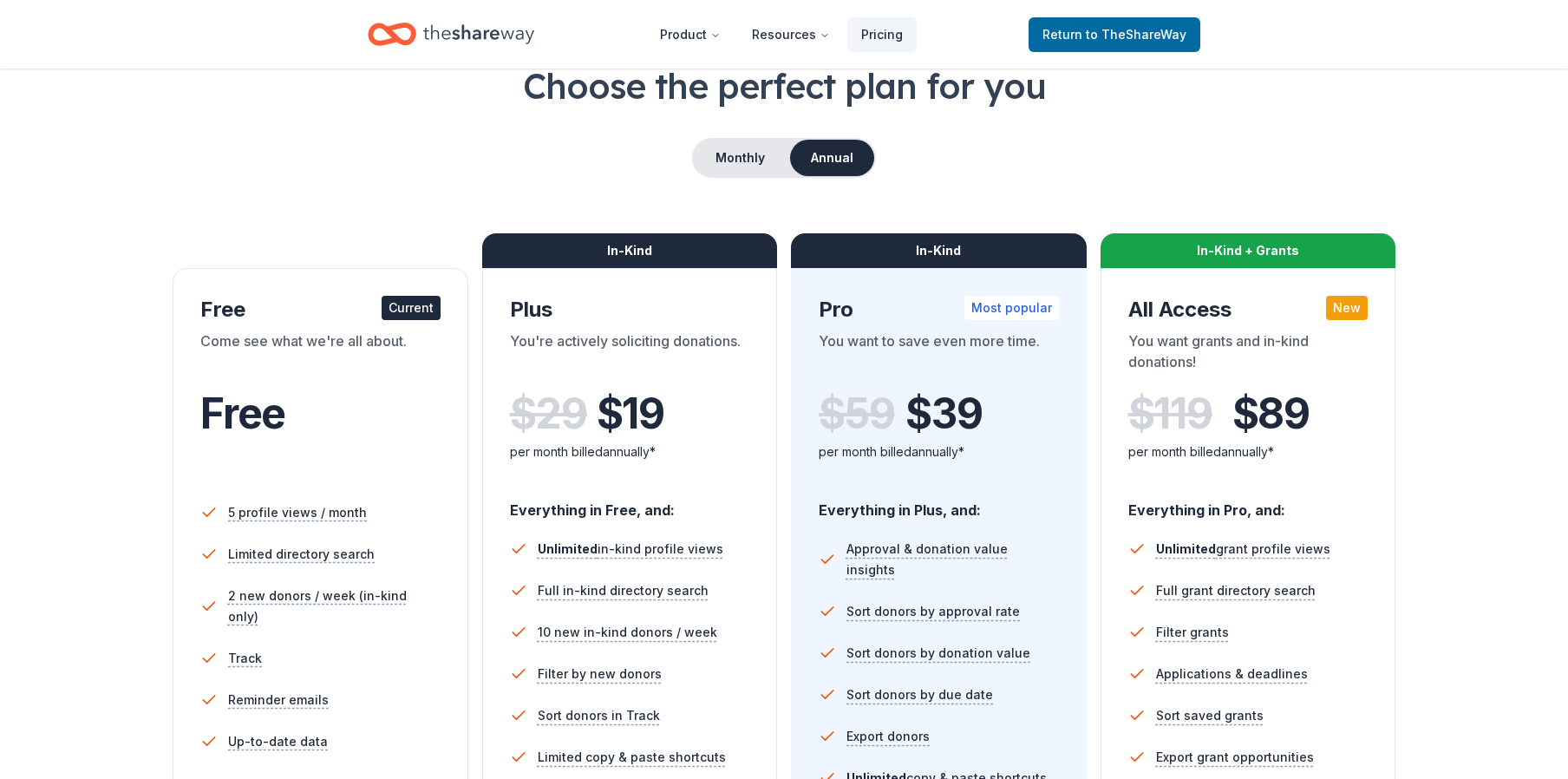
scroll to position [347, 0]
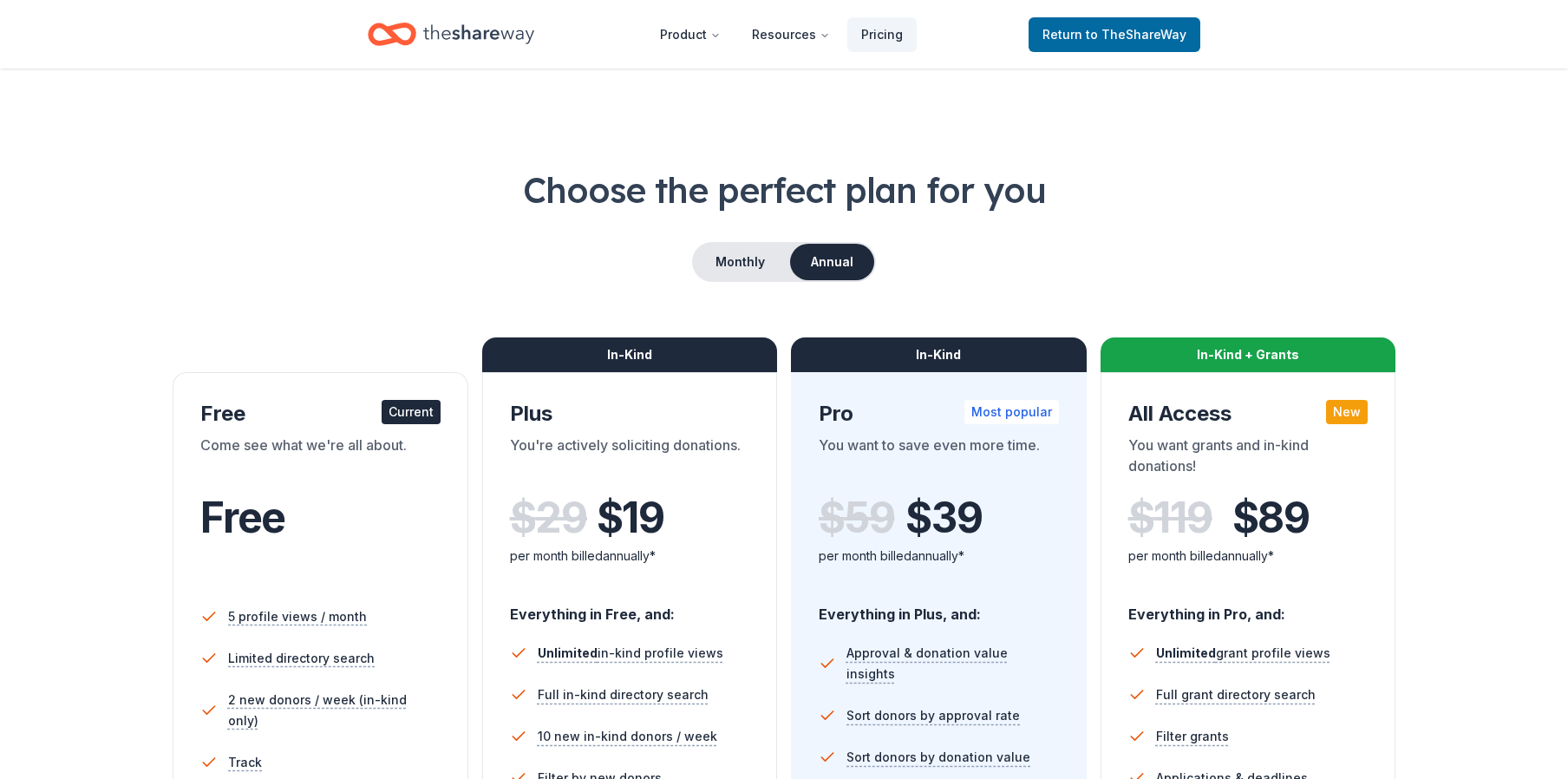
click at [496, 39] on icon "Home" at bounding box center [478, 33] width 111 height 20
click at [501, 33] on icon "Home" at bounding box center [478, 34] width 111 height 35
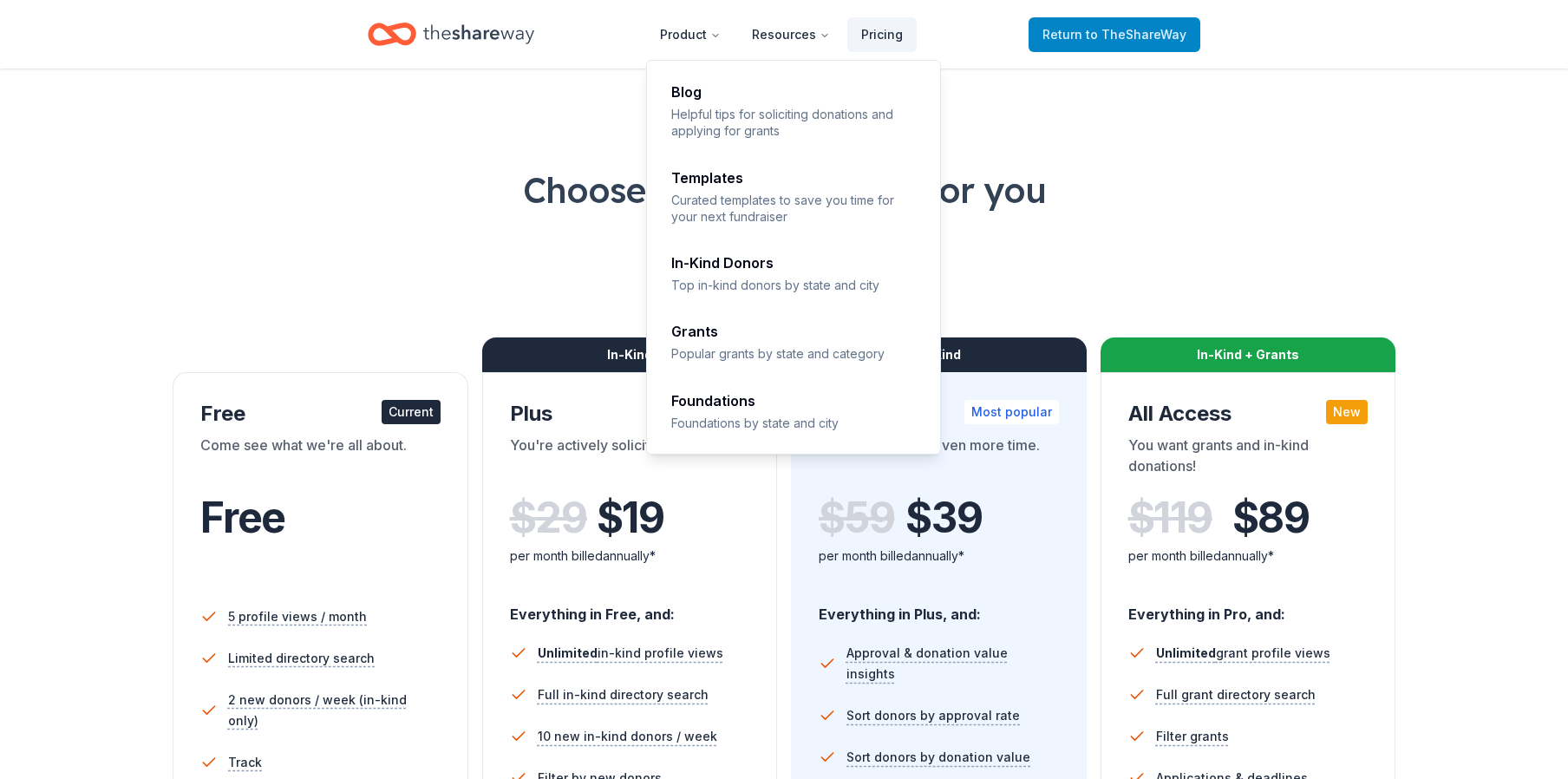
click at [1136, 35] on span "to TheShareWay" at bounding box center [1136, 34] width 100 height 15
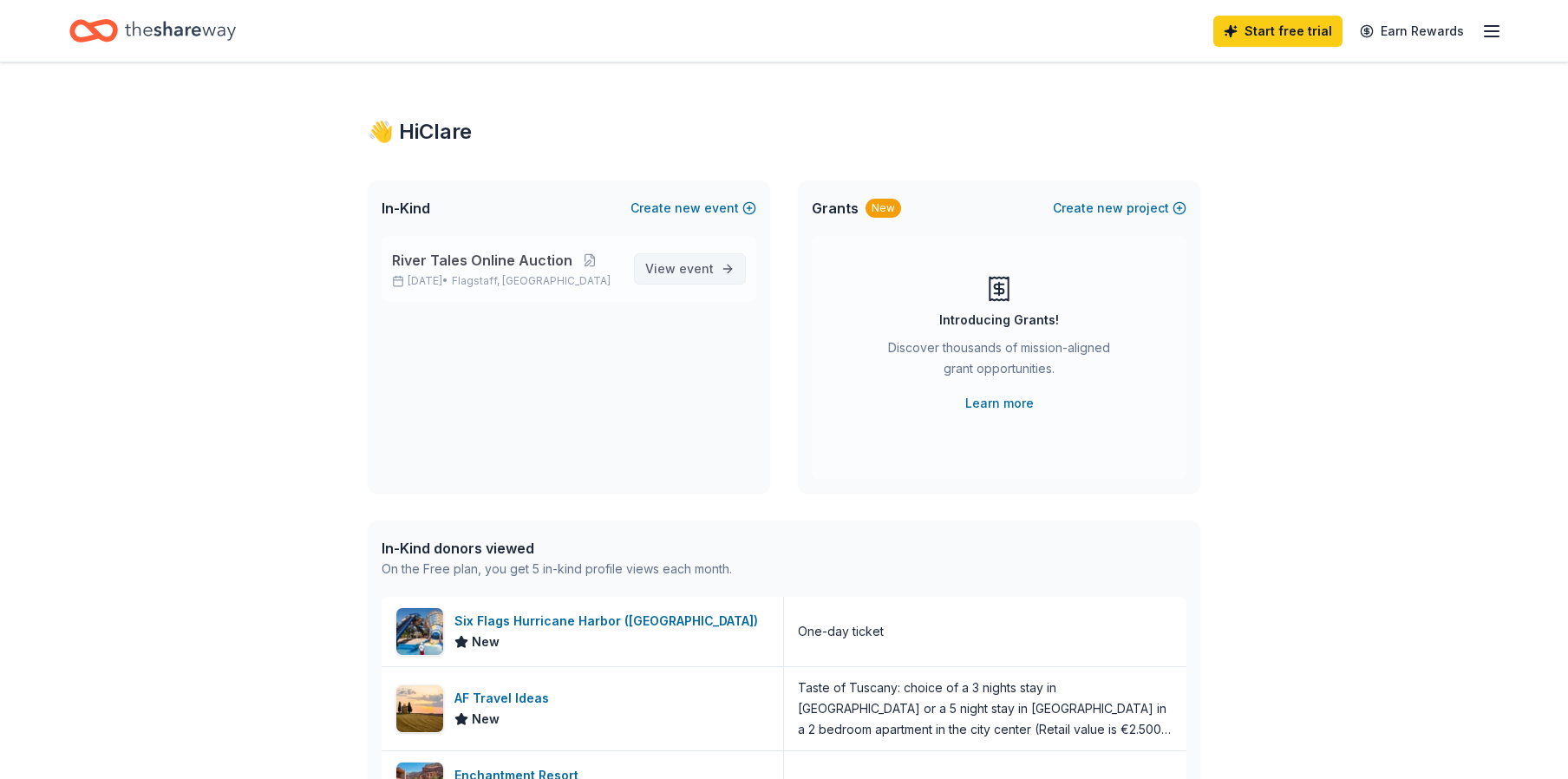
click at [690, 264] on span "event" at bounding box center [696, 269] width 34 height 15
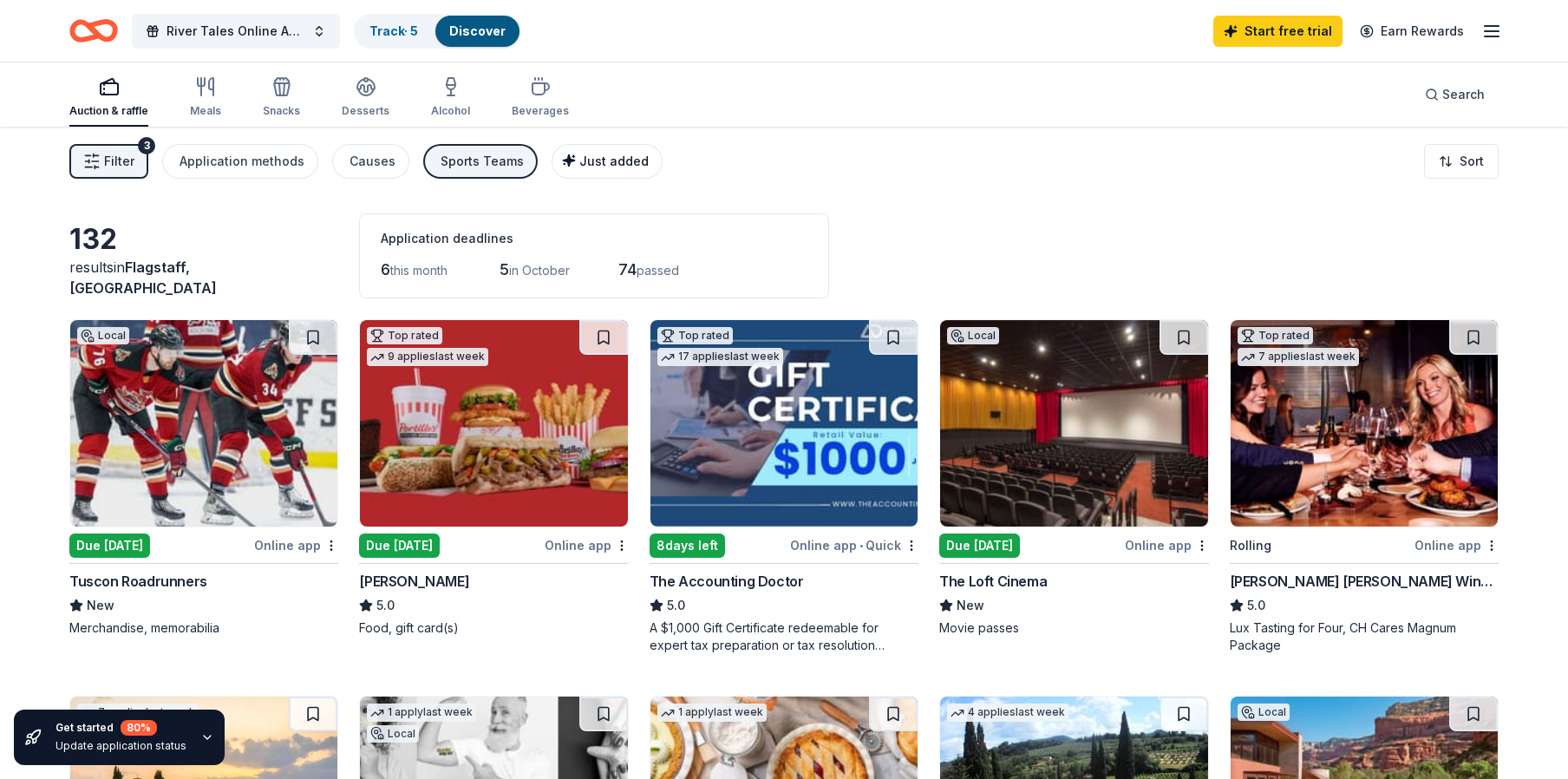
click at [551, 161] on button "Just added" at bounding box center [606, 161] width 111 height 34
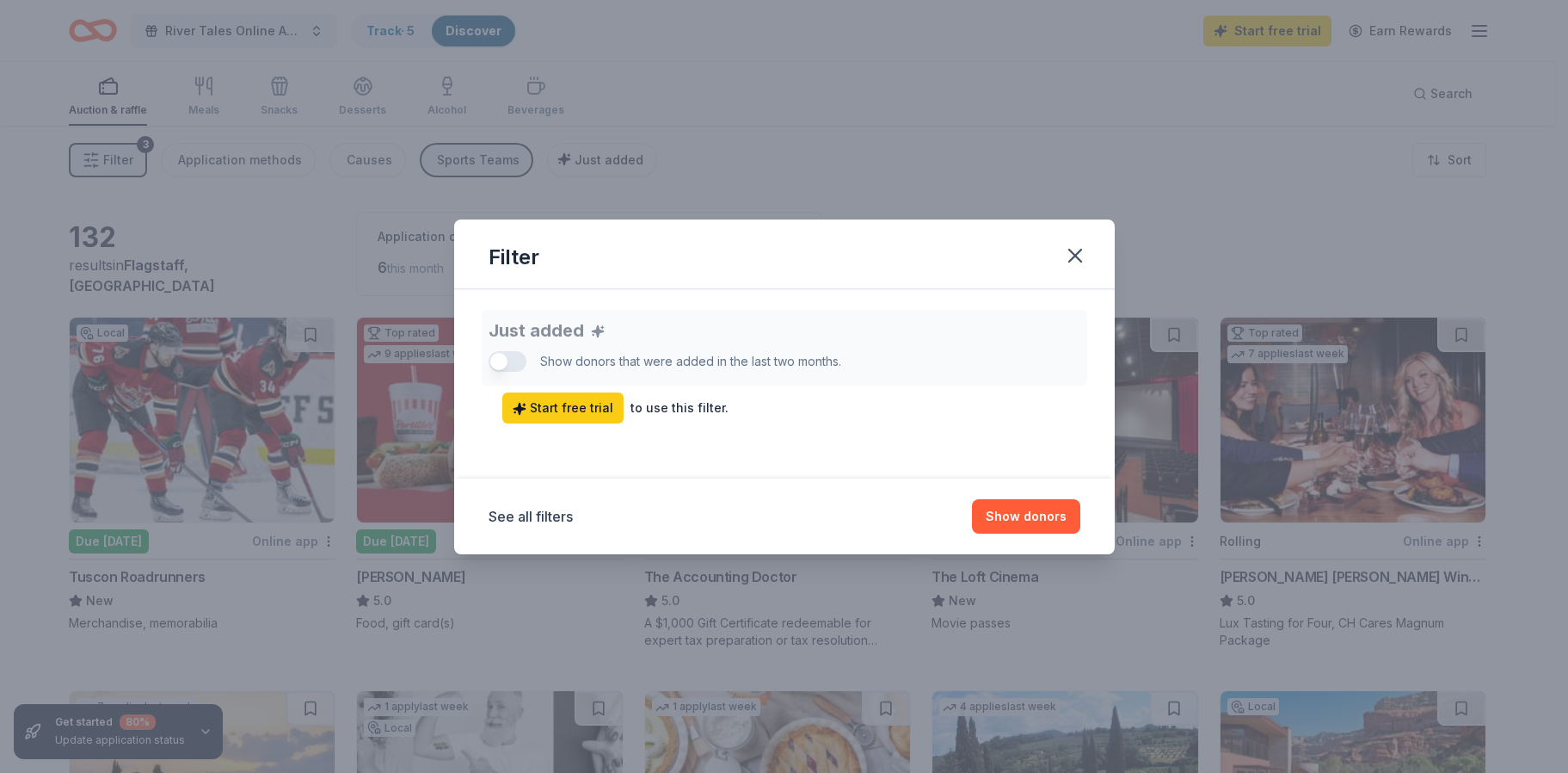
click at [603, 148] on div "Filter Just added Show donors that were added in the last two months. Start fre…" at bounding box center [784, 386] width 1568 height 773
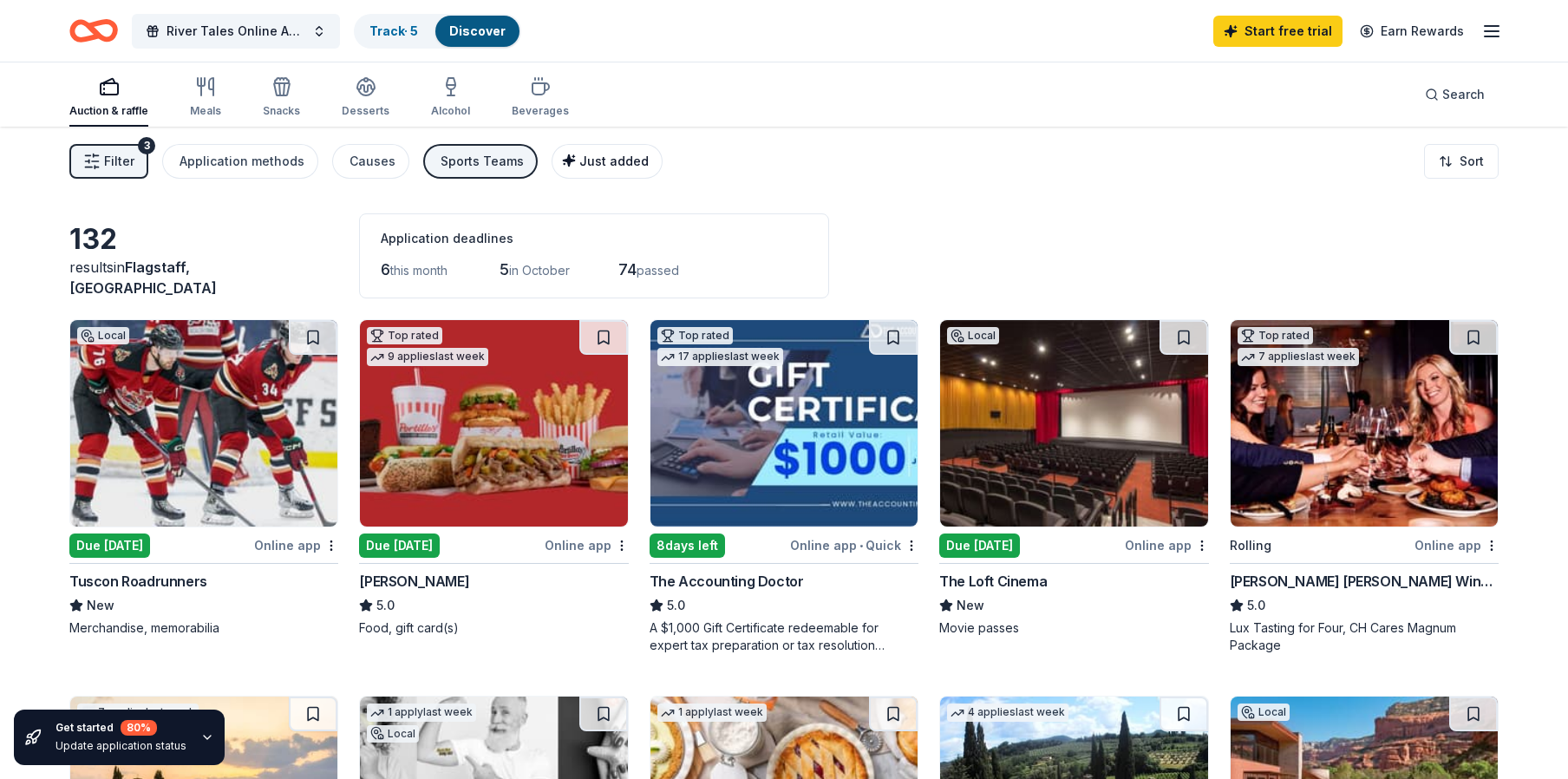
click at [598, 163] on span "Just added" at bounding box center [614, 161] width 70 height 15
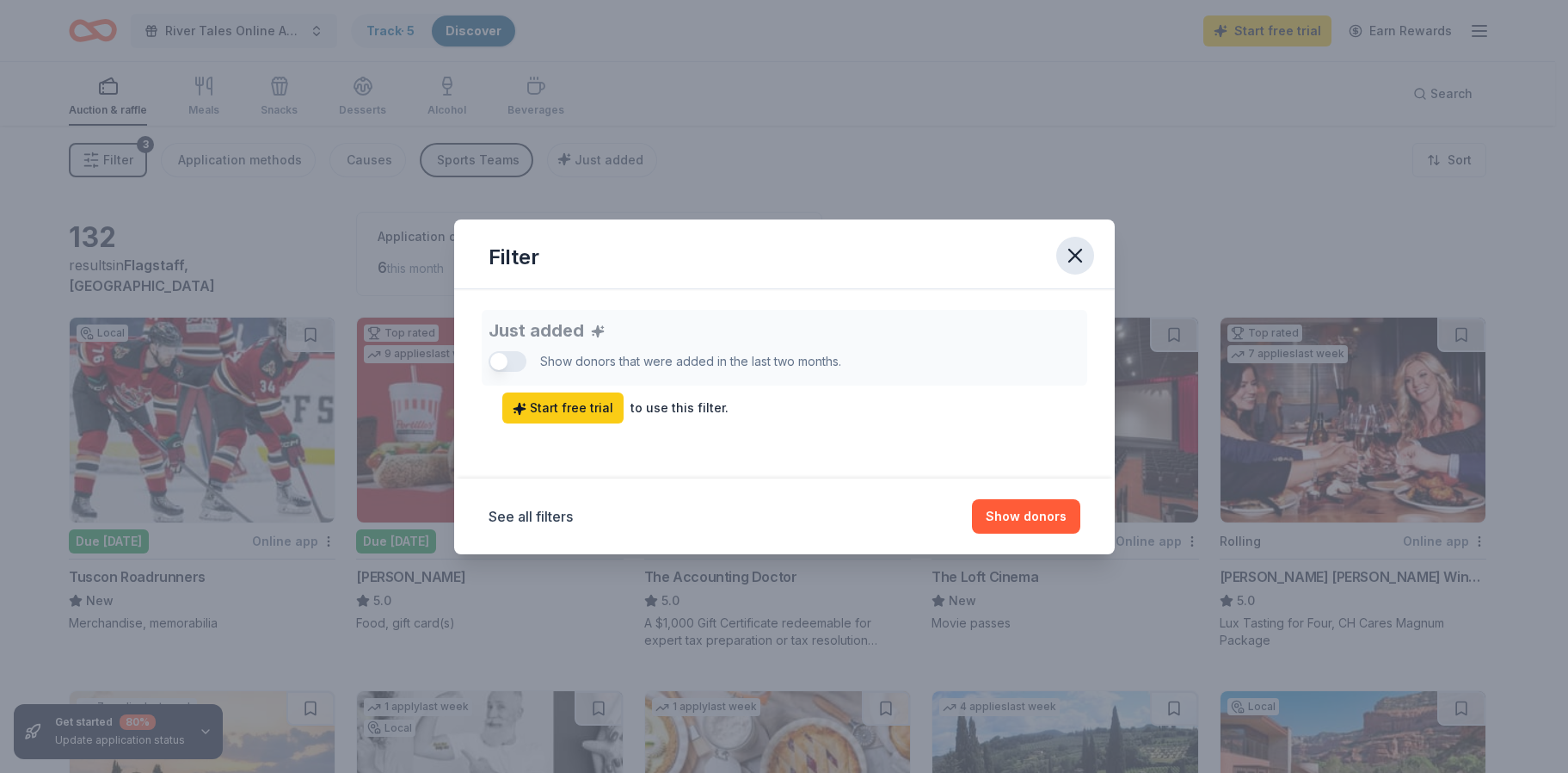
click at [1075, 249] on icon "button" at bounding box center [1075, 256] width 24 height 24
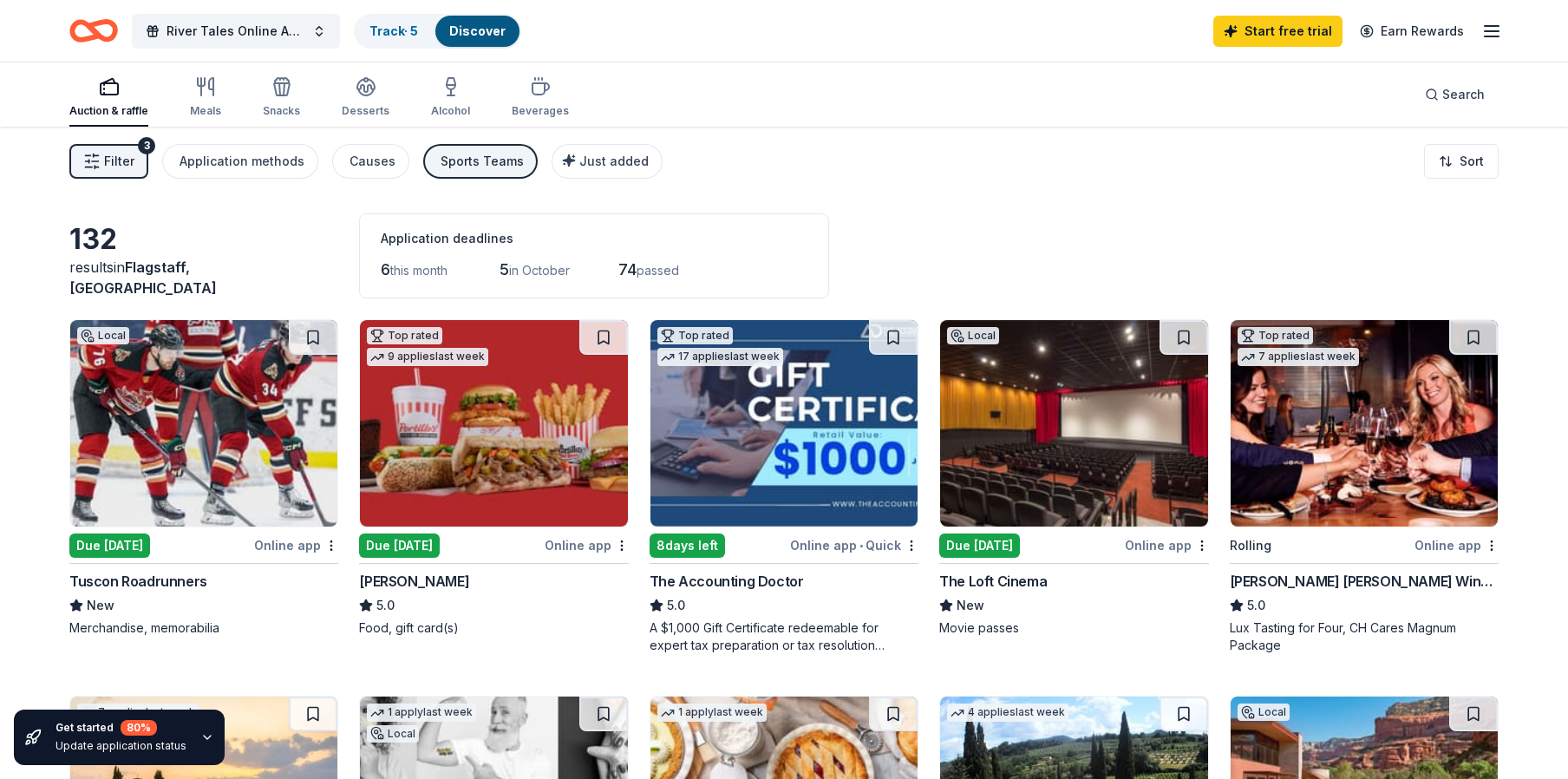
click at [131, 157] on span "Filter" at bounding box center [119, 161] width 31 height 20
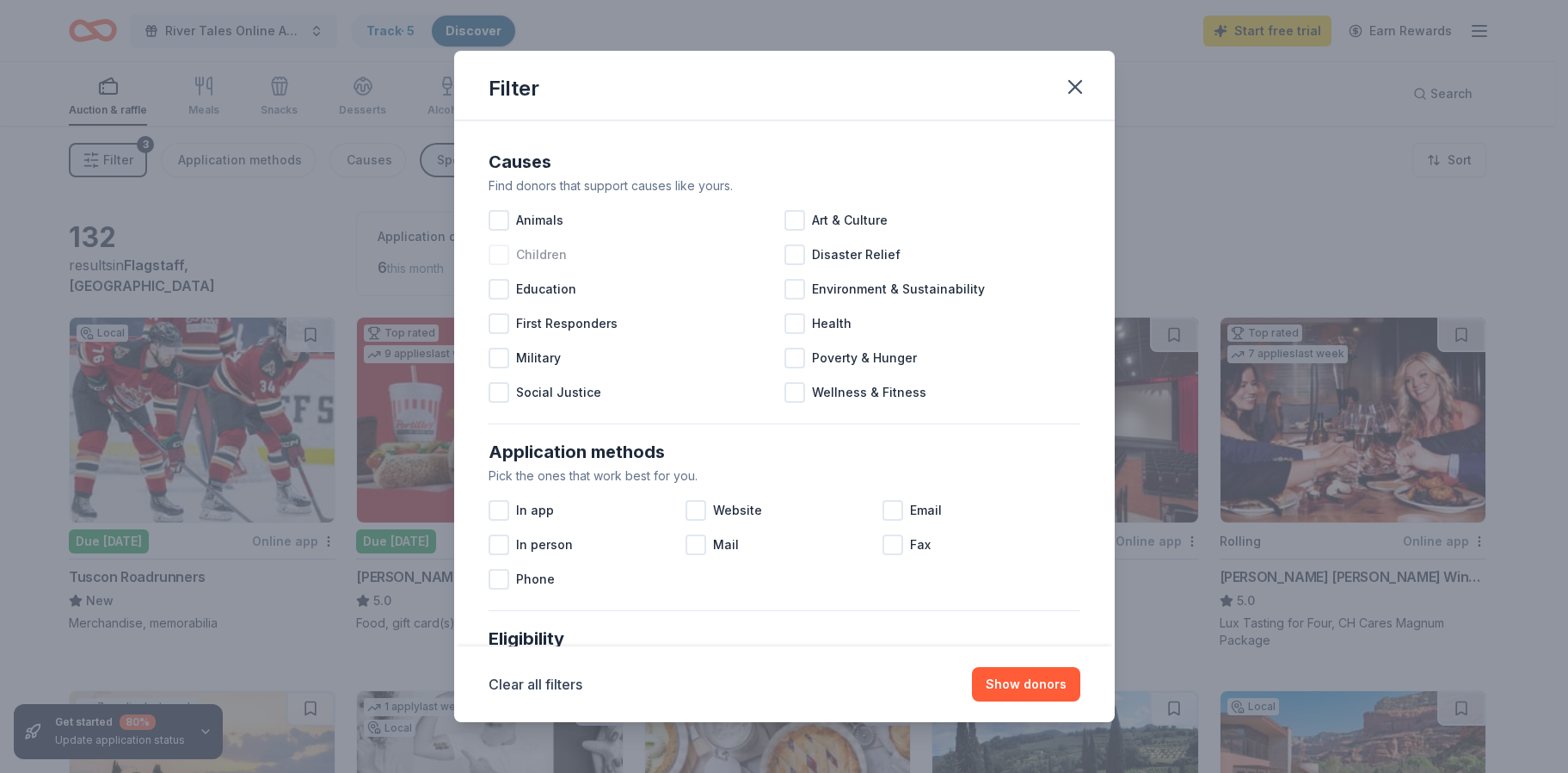
click at [502, 253] on div at bounding box center [499, 255] width 20 height 20
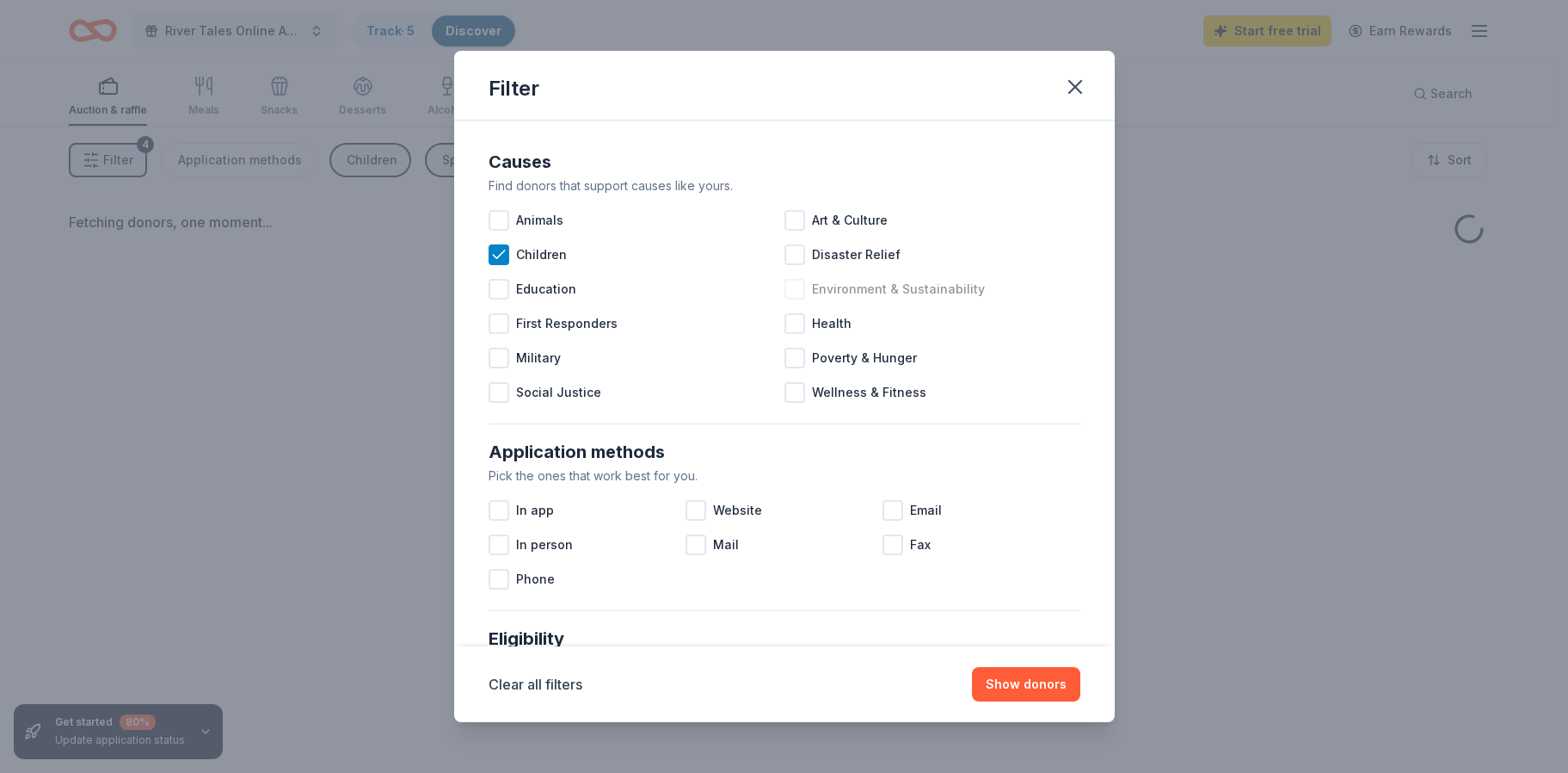
click at [788, 283] on div at bounding box center [795, 289] width 20 height 20
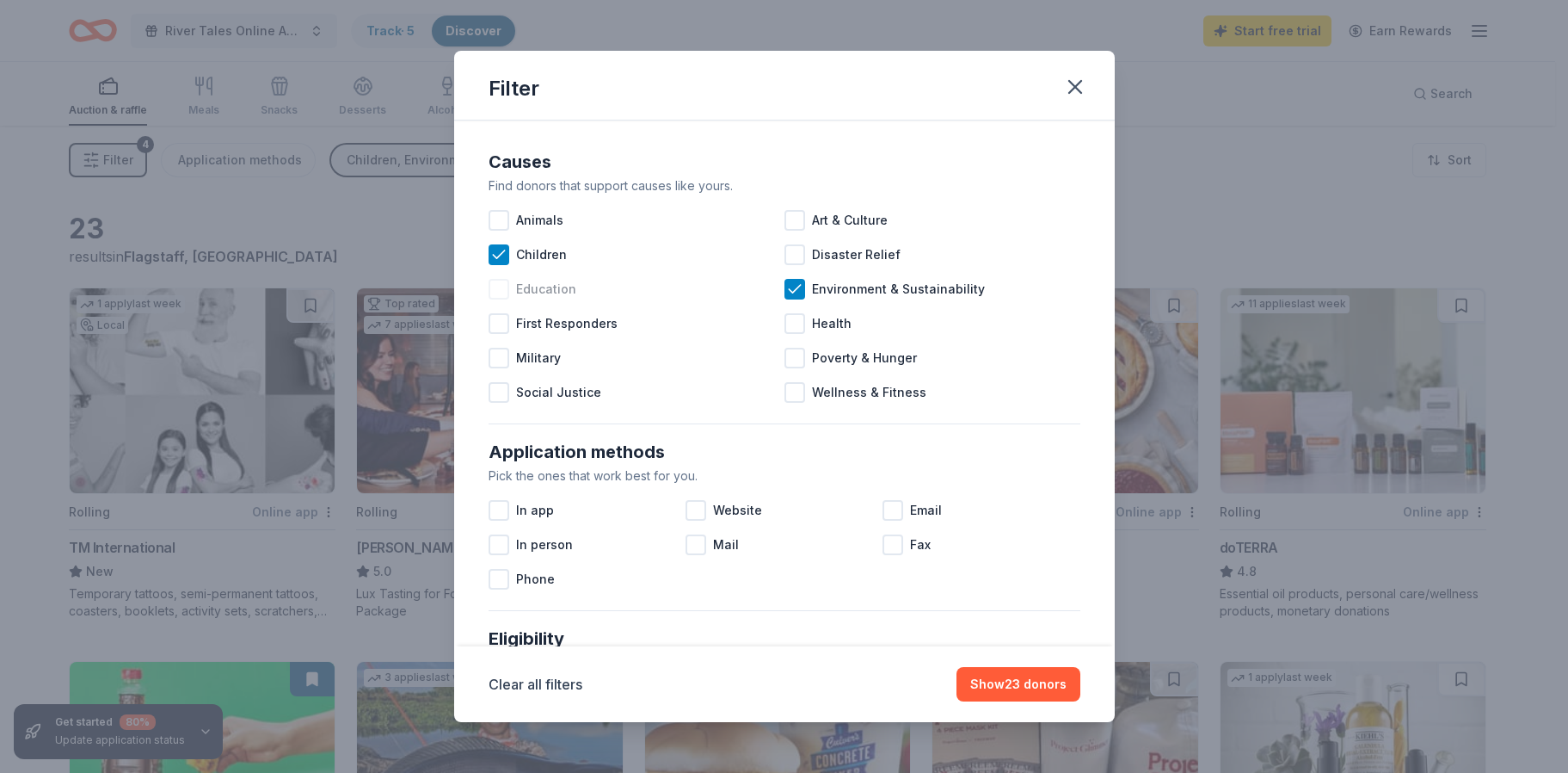
click at [502, 288] on div at bounding box center [499, 289] width 20 height 20
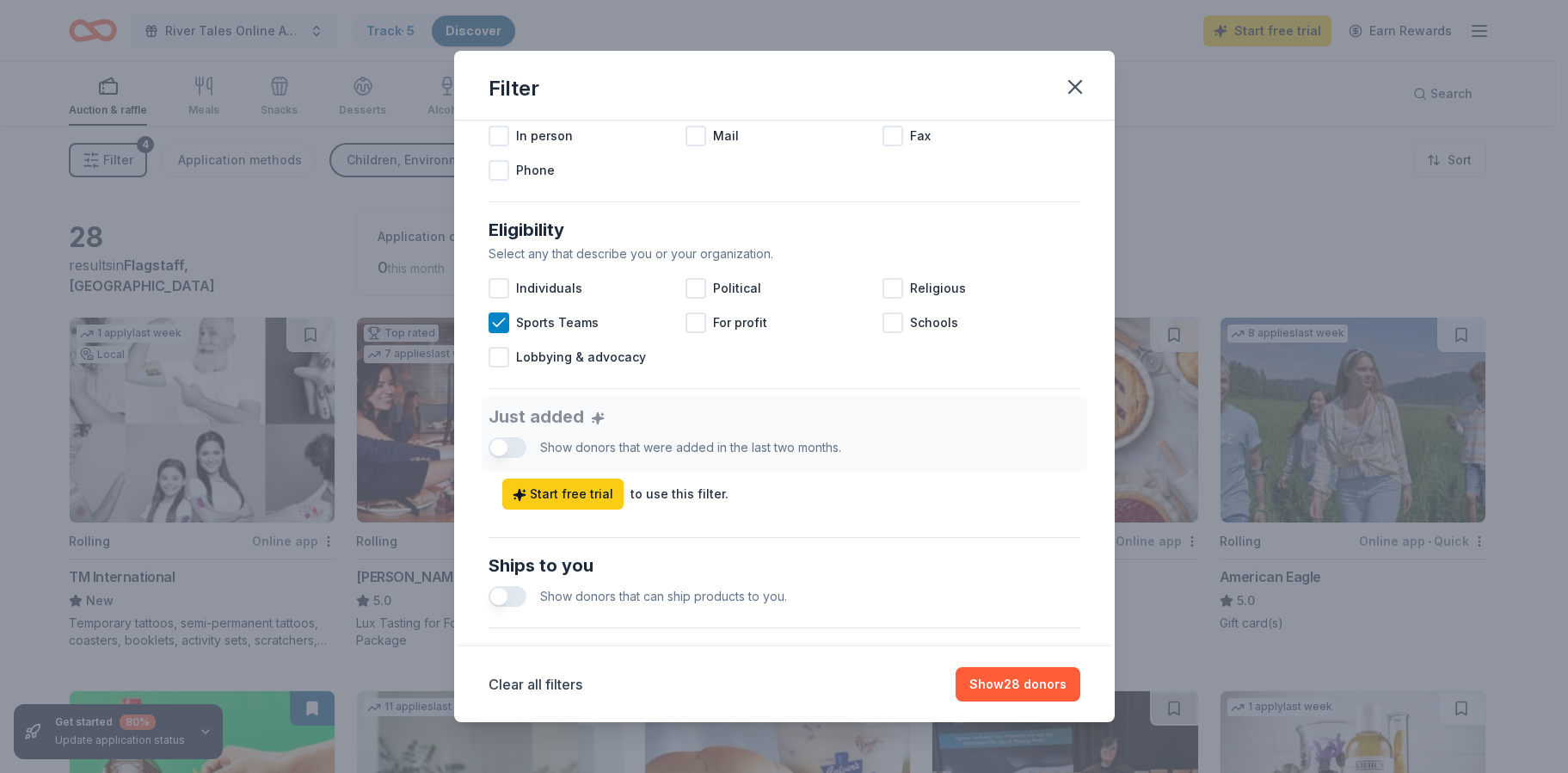
scroll to position [430, 0]
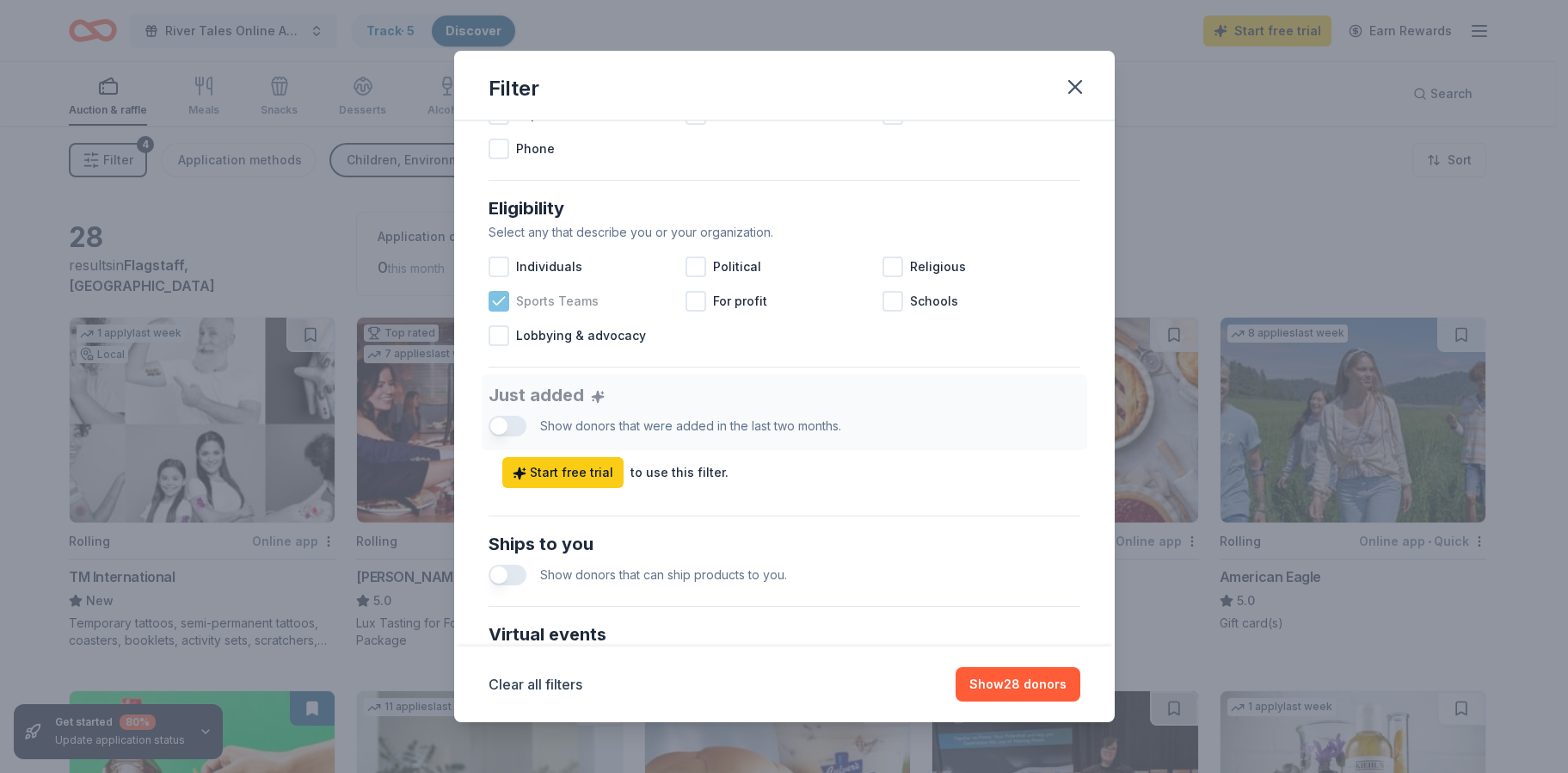
click at [504, 300] on icon at bounding box center [499, 301] width 18 height 18
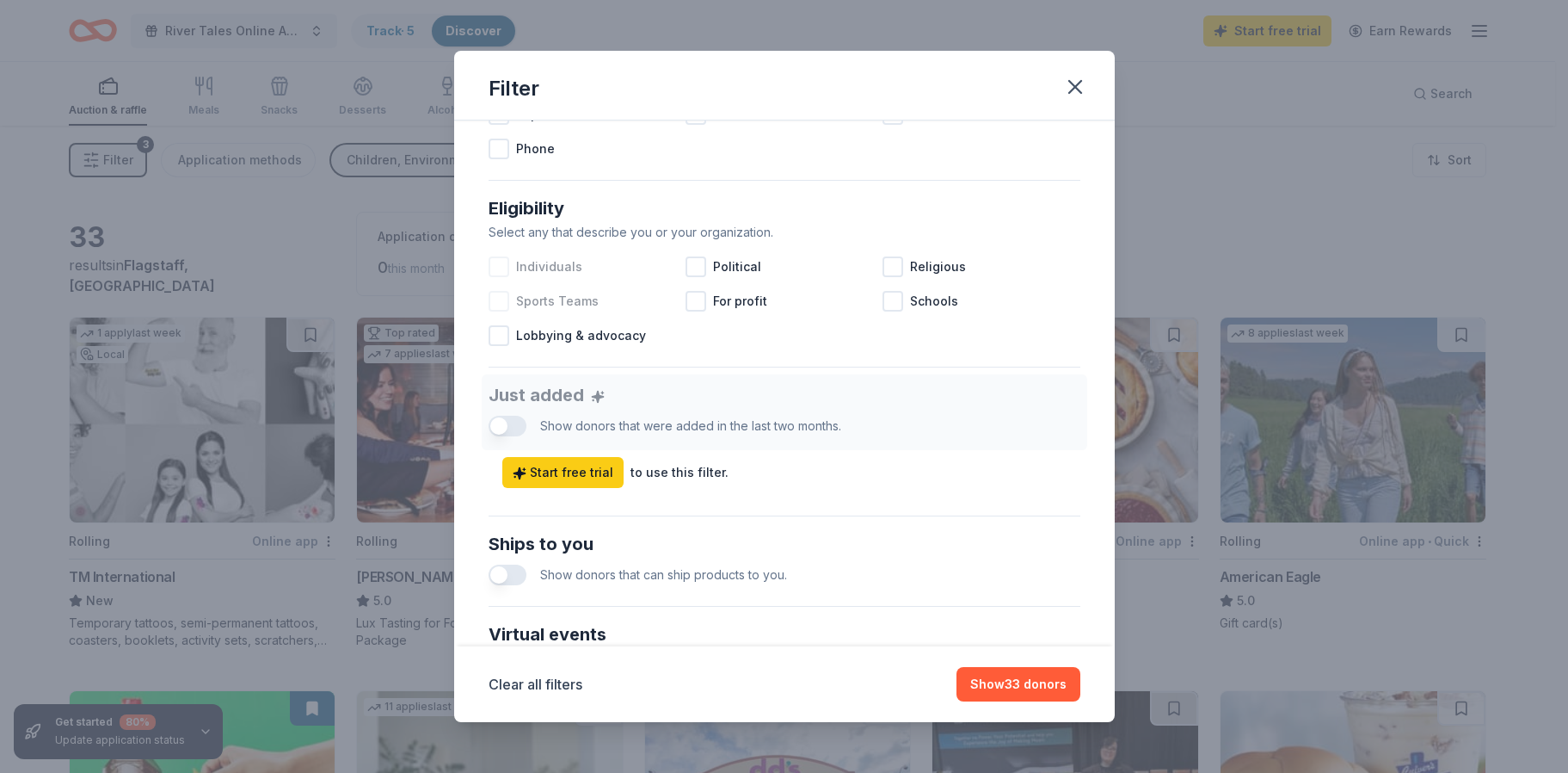
click at [502, 262] on div at bounding box center [499, 267] width 20 height 20
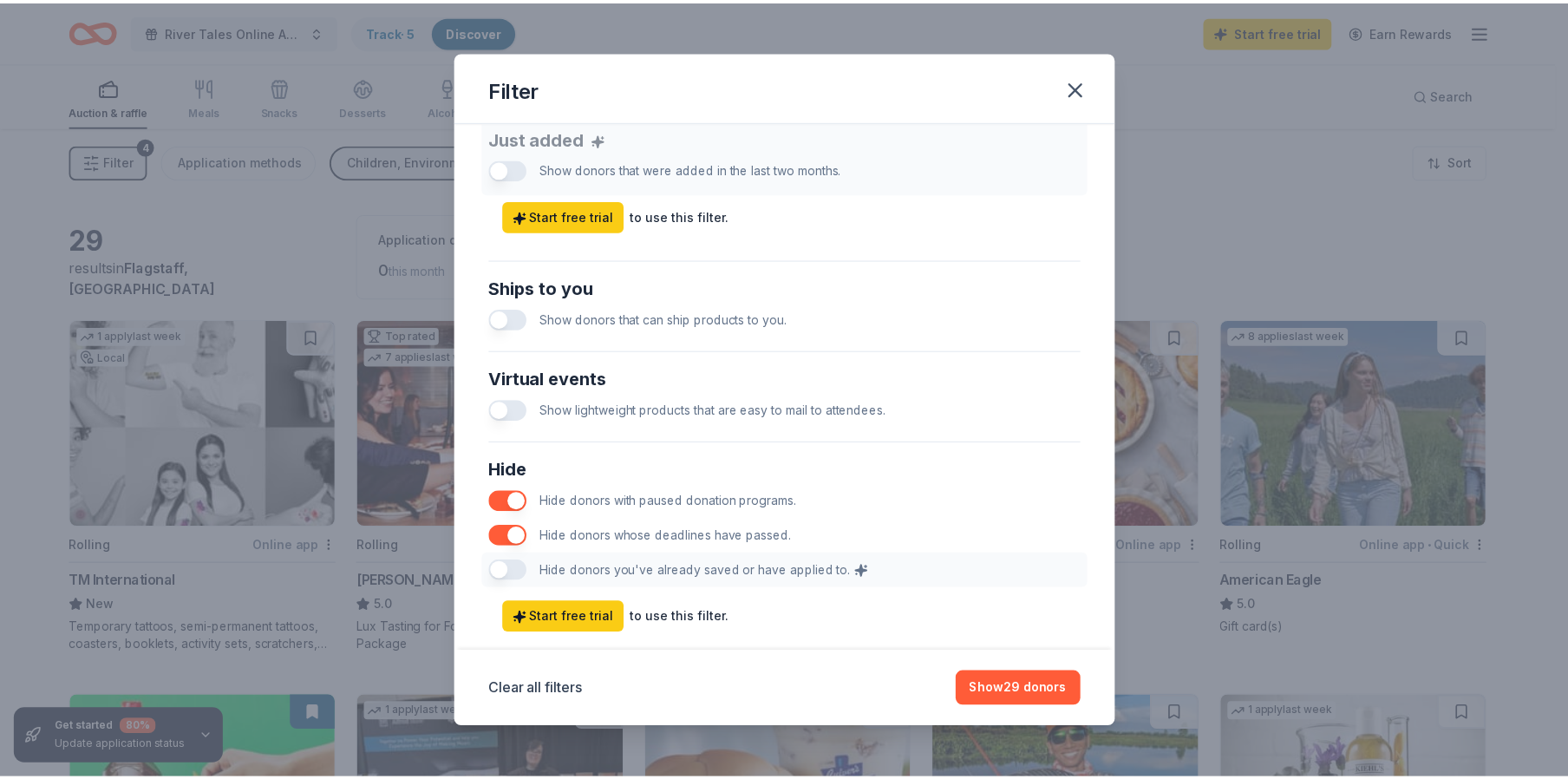
scroll to position [731, 0]
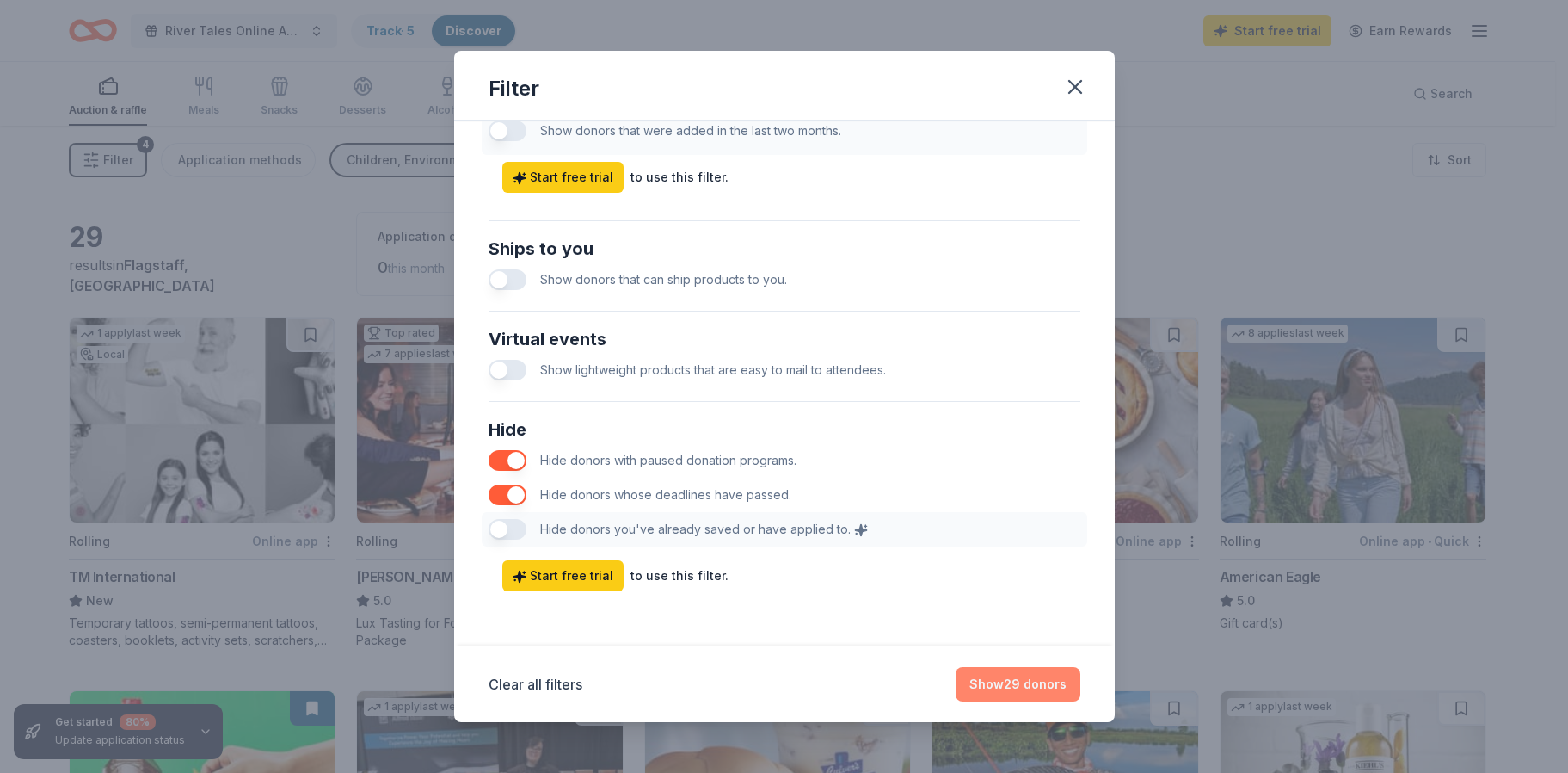
click at [1012, 674] on button "Show 29 donors" at bounding box center [1017, 684] width 125 height 34
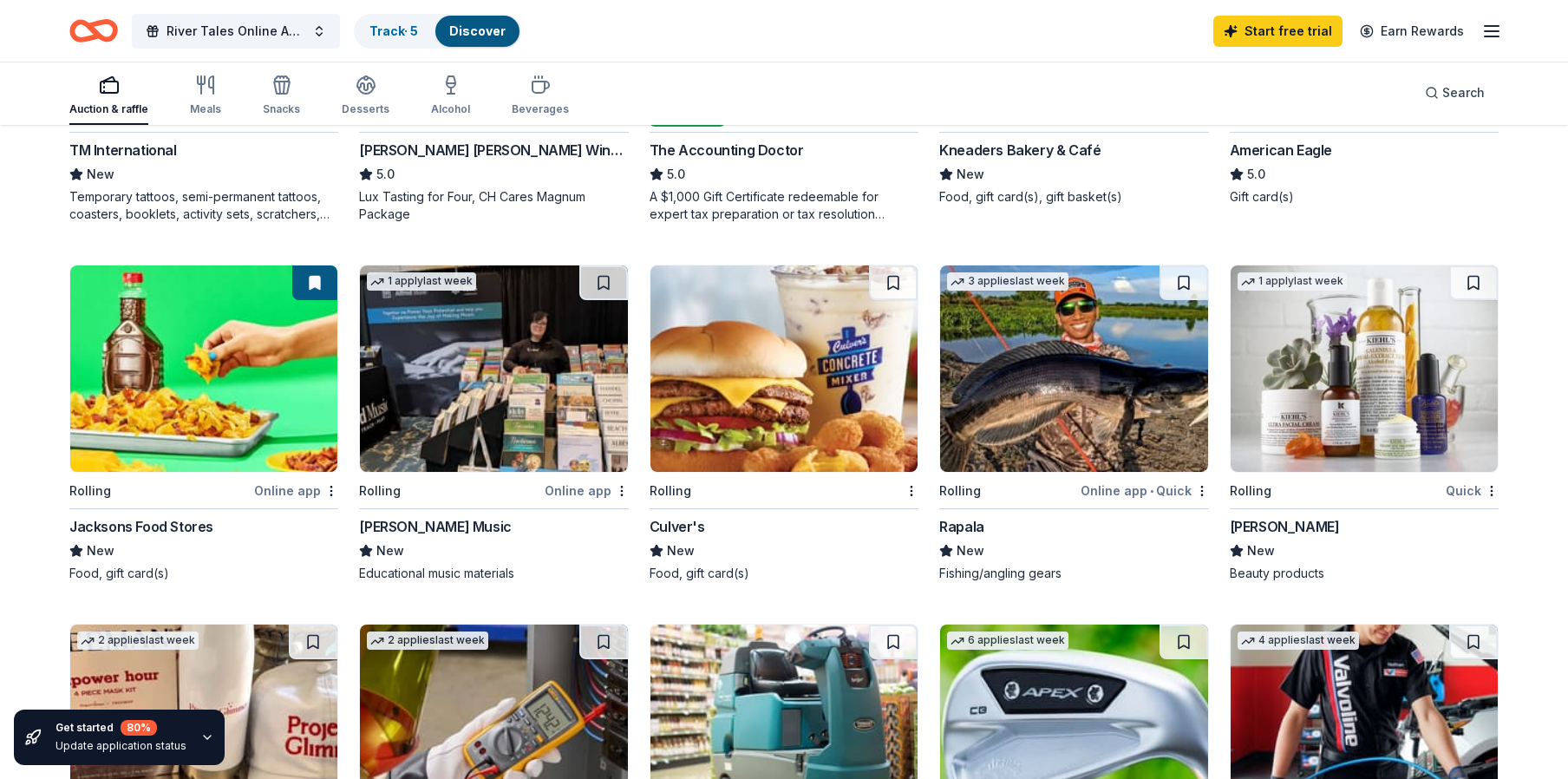
scroll to position [0, 0]
